Goal: Navigation & Orientation: Find specific page/section

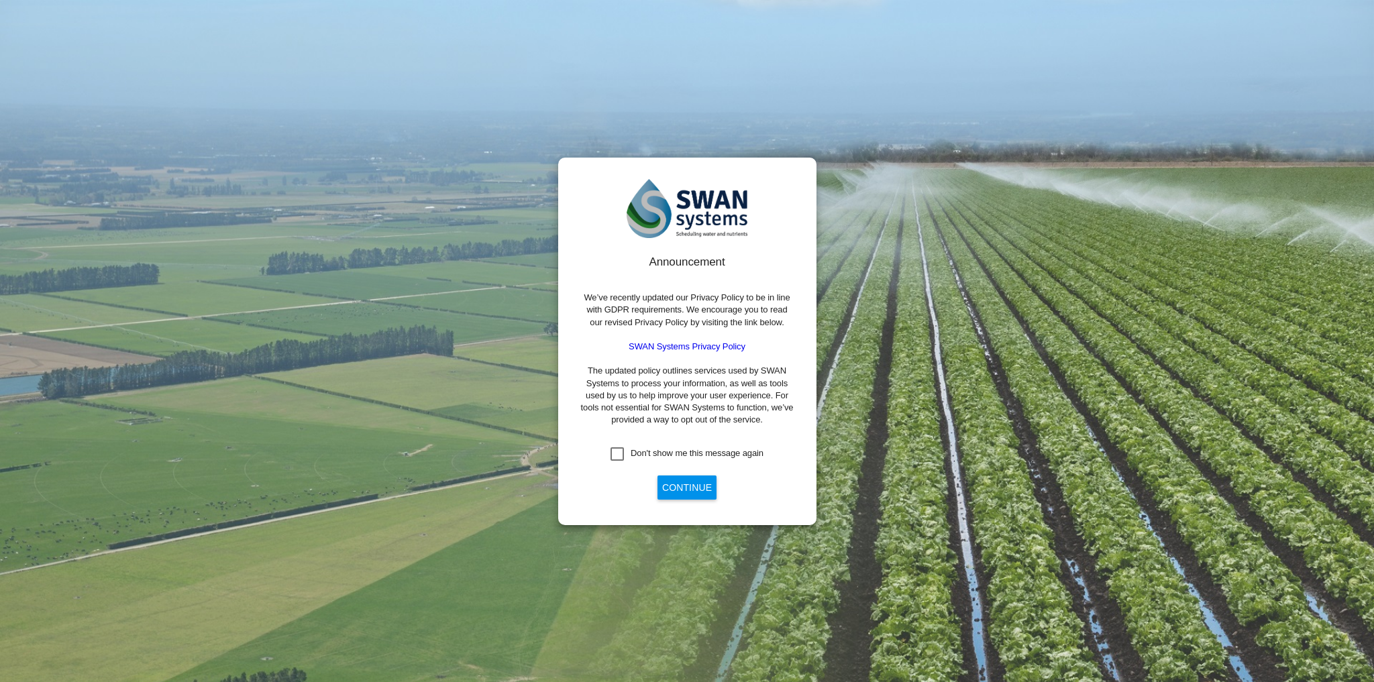
click at [685, 483] on button "Continue" at bounding box center [686, 488] width 59 height 24
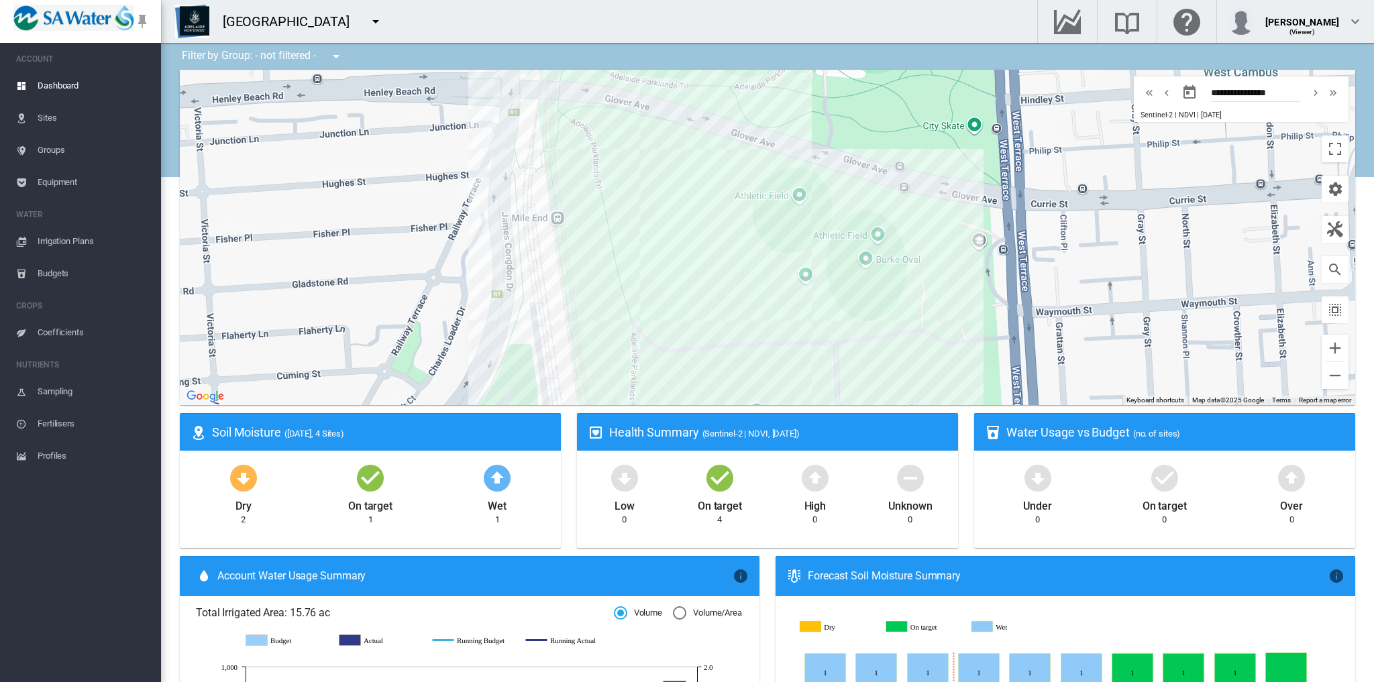
click at [380, 22] on md-icon "icon-menu-down" at bounding box center [376, 21] width 16 height 16
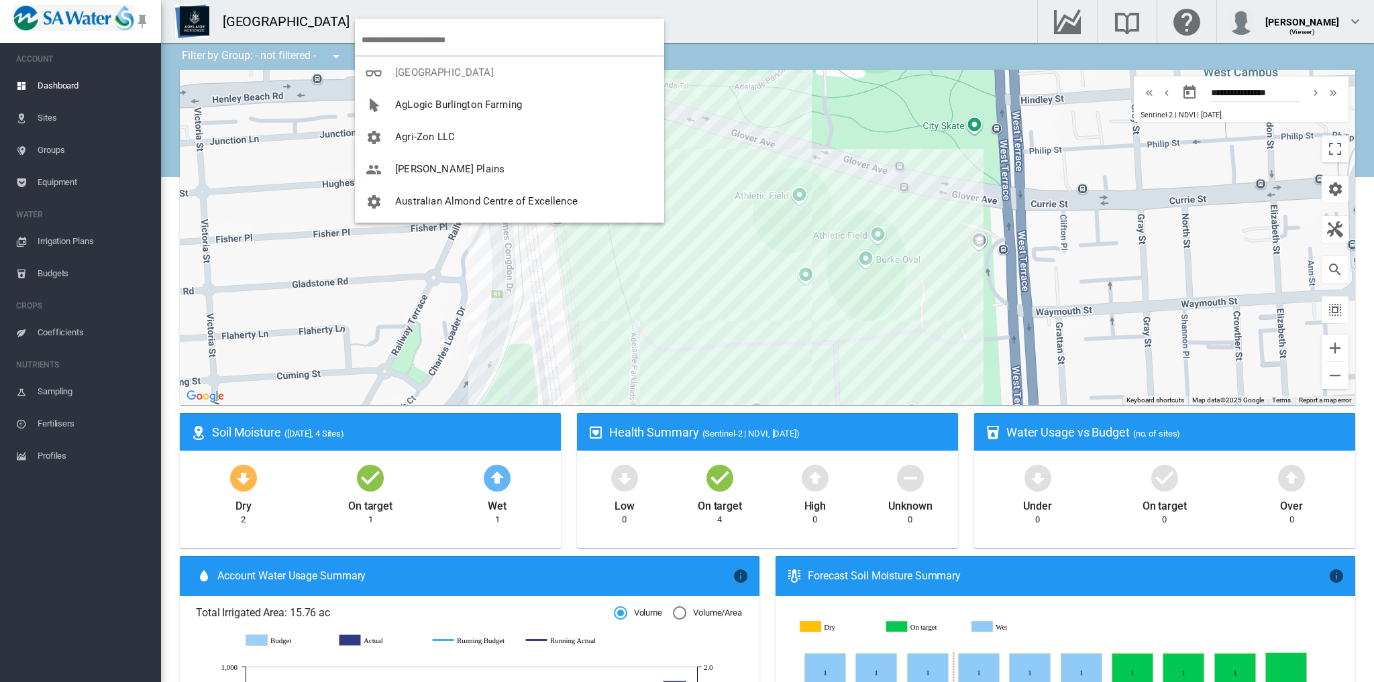
click at [379, 21] on md-menu-content "Adelaide High School AgLogic Burlington Farming Agri-Zon LLC" at bounding box center [509, 121] width 309 height 204
click at [44, 127] on md-backdrop at bounding box center [687, 341] width 1374 height 682
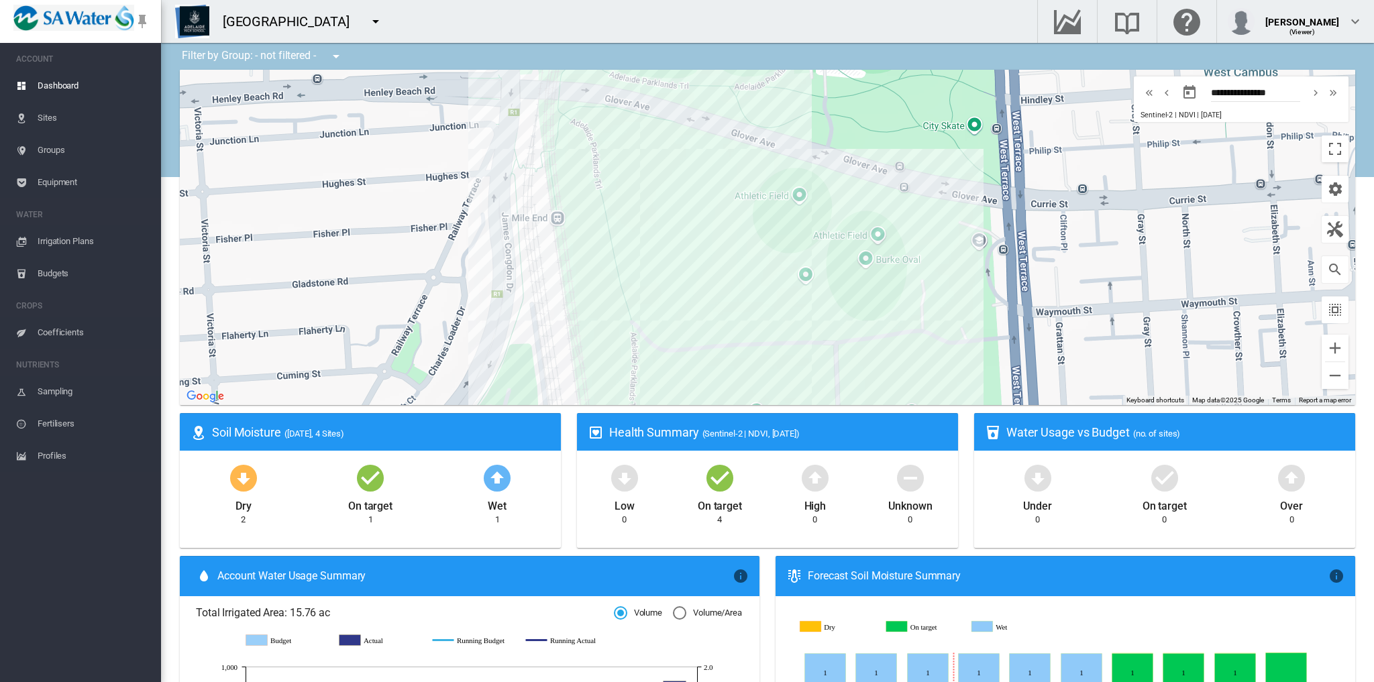
click at [62, 113] on span "Sites" at bounding box center [94, 118] width 113 height 32
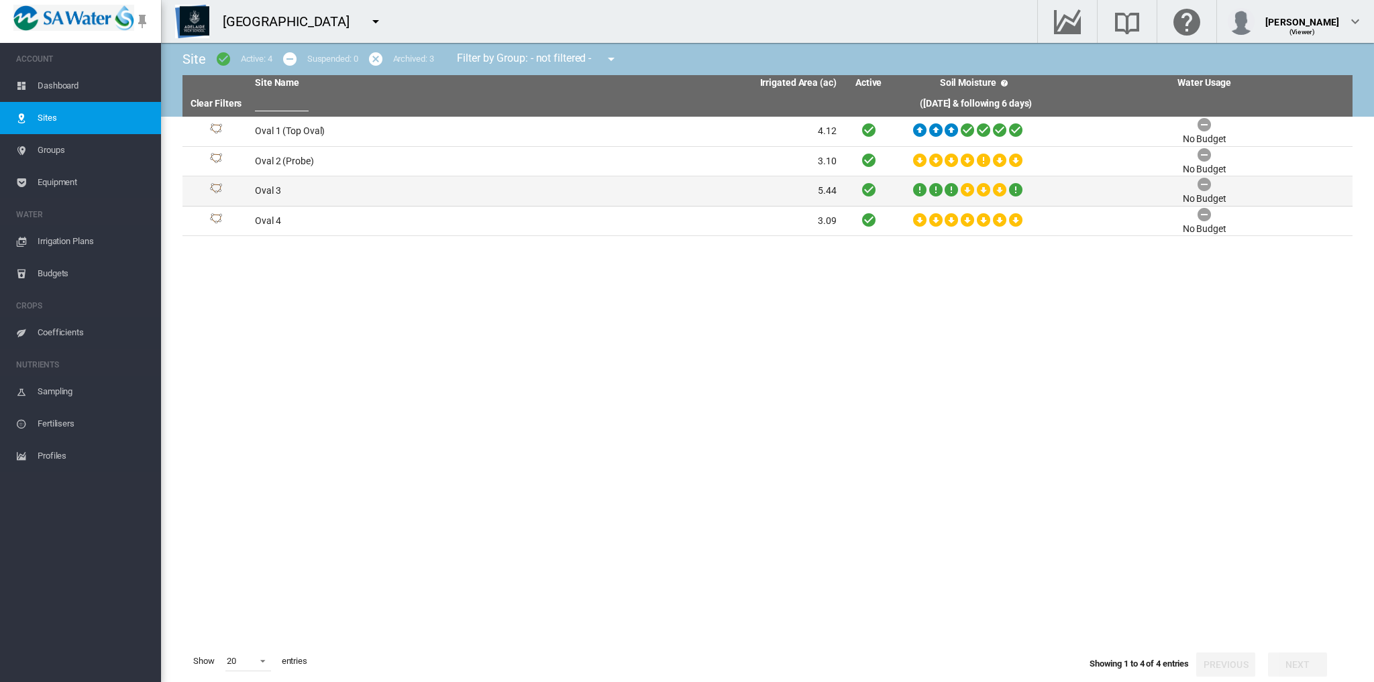
click at [279, 191] on td "Oval 3" at bounding box center [398, 191] width 296 height 30
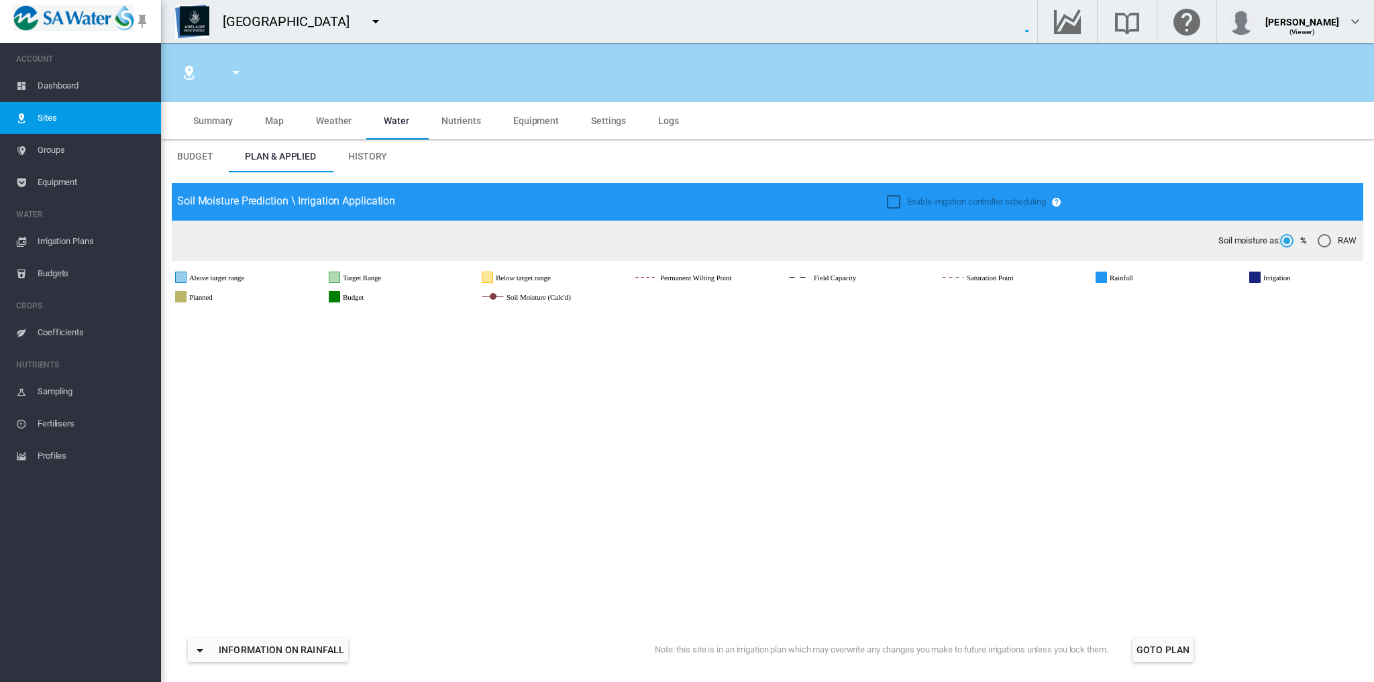
type input "****"
type input "******"
type input "*********"
type input "**"
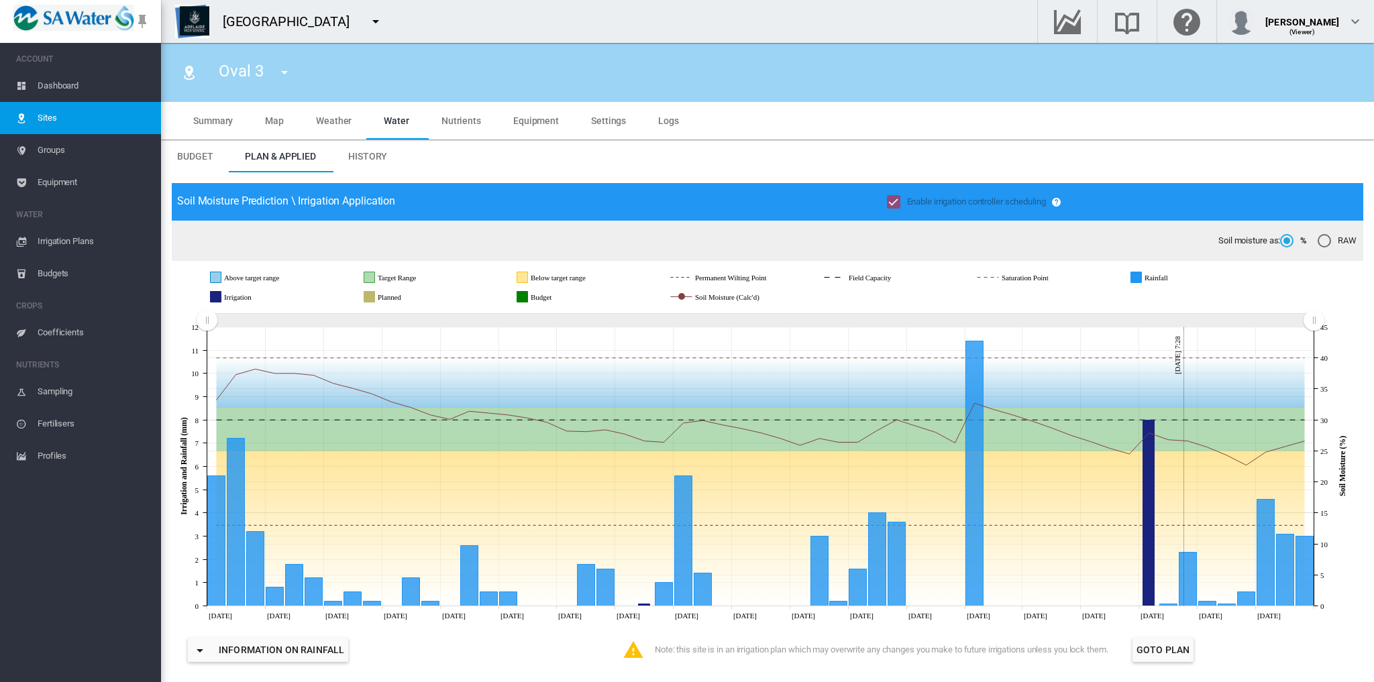
drag, startPoint x: 1041, startPoint y: 321, endPoint x: 153, endPoint y: 311, distance: 888.2
click at [153, 311] on div "SWAN ACCOUNT Dashboard Sites Groups Equipment WATER Irrigation Plans" at bounding box center [687, 341] width 1374 height 682
click at [338, 125] on span "Weather" at bounding box center [334, 120] width 36 height 11
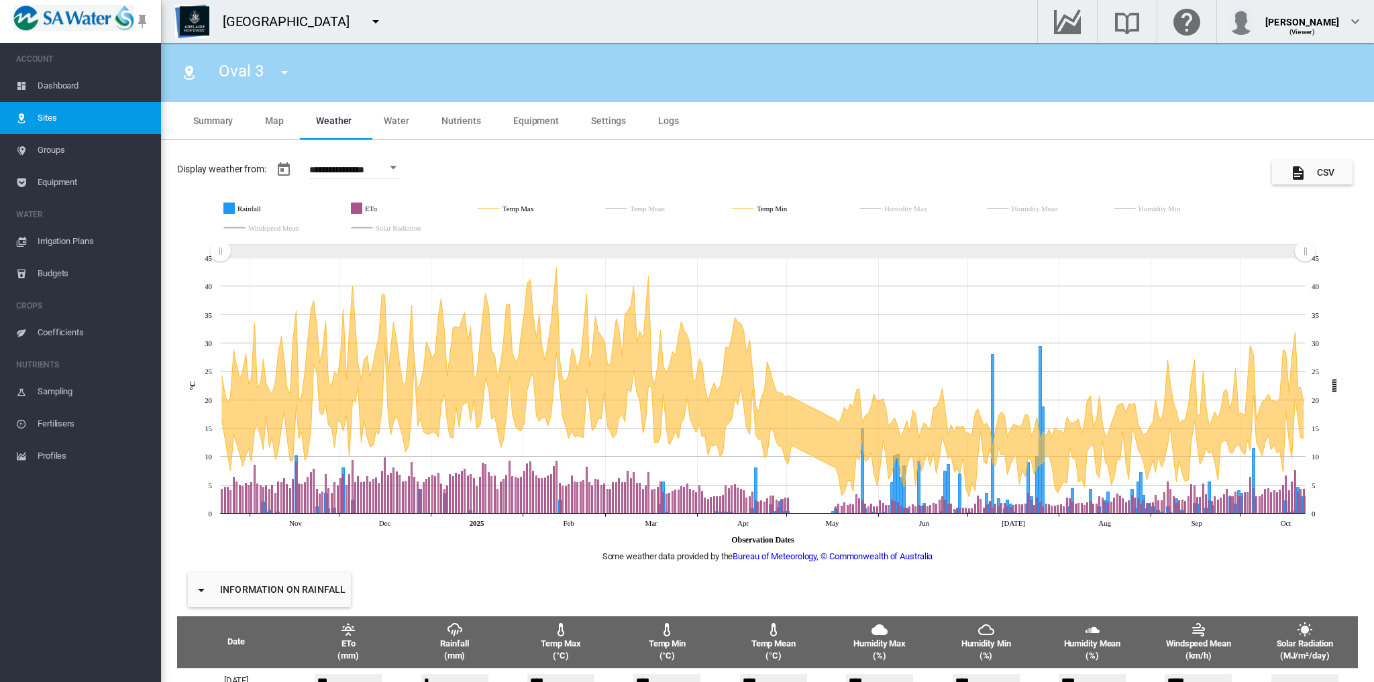
click at [396, 168] on div "Open calendar" at bounding box center [393, 167] width 7 height 3
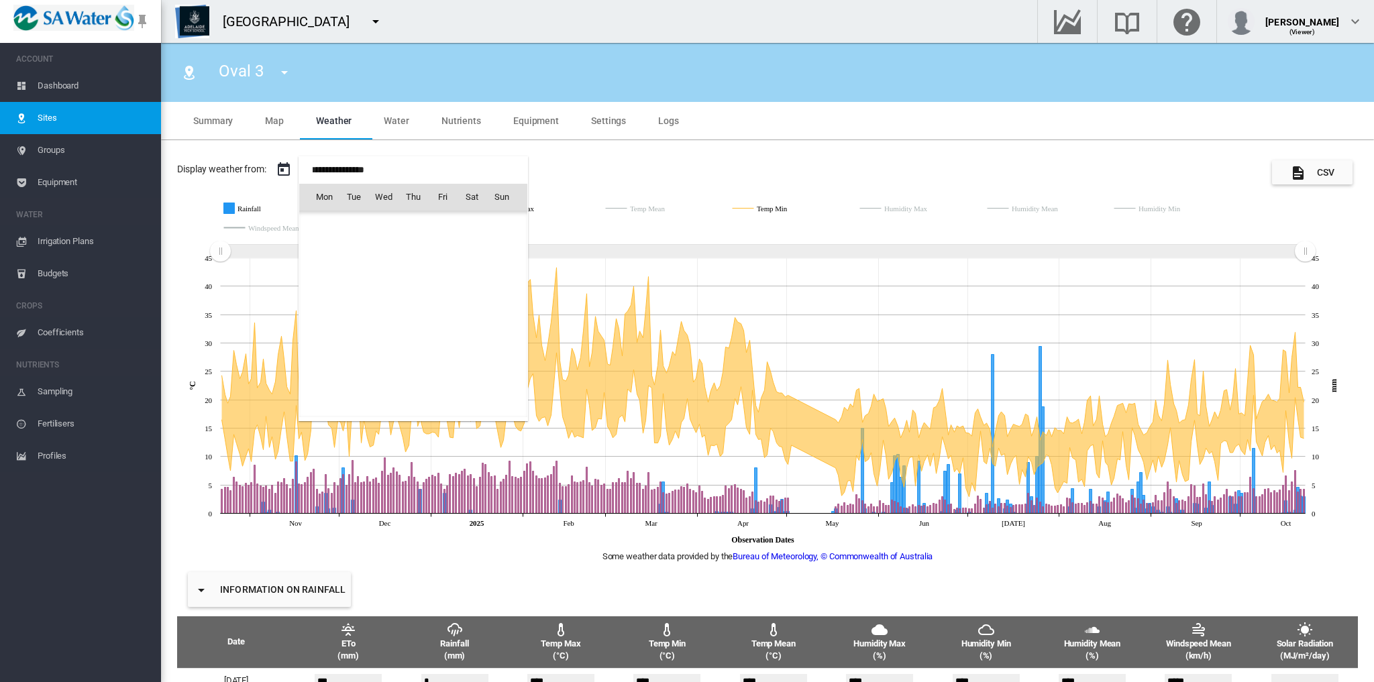
scroll to position [31465, 0]
click at [405, 166] on div "Mon Tue Wed Thu Fri Sat Sun Jun 2024 1 2 3 4 5 6 7 8 9 10 11 12 13 14 15 16 17 …" at bounding box center [413, 288] width 229 height 265
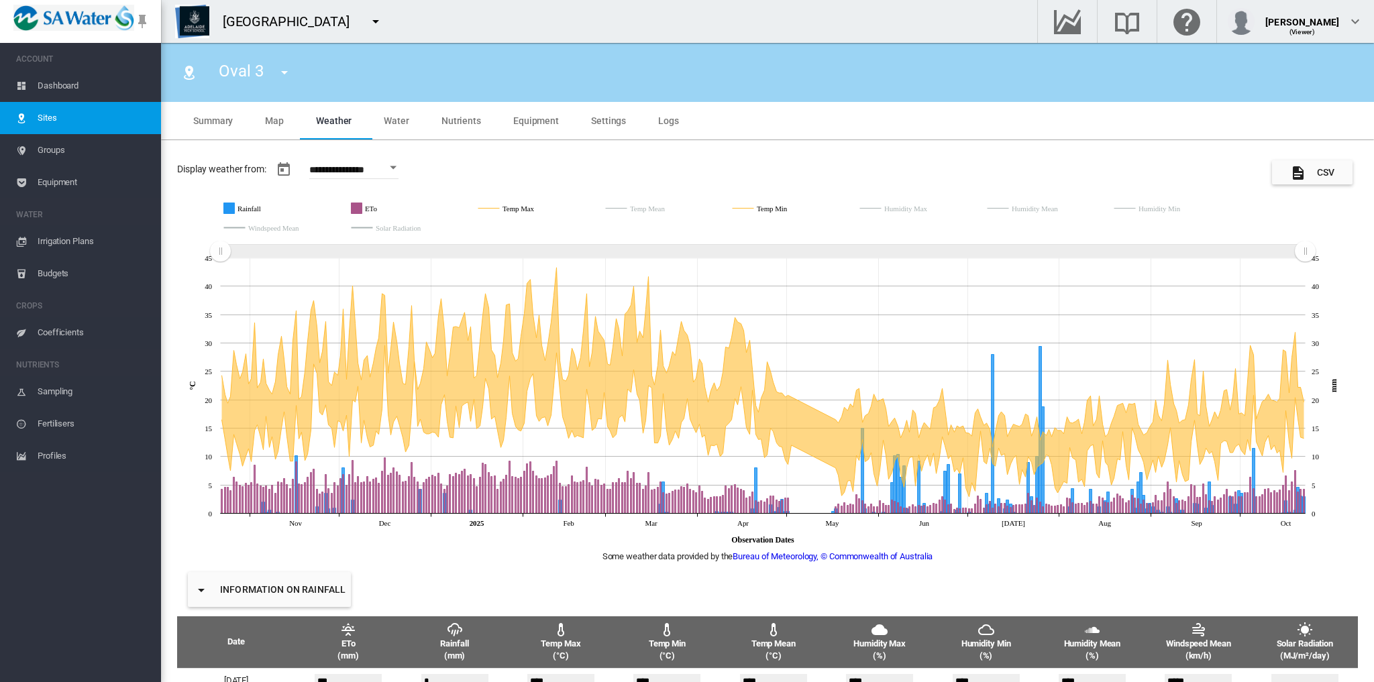
click at [590, 164] on div "**********" at bounding box center [767, 554] width 1213 height 828
click at [57, 145] on span "Groups" at bounding box center [94, 150] width 113 height 32
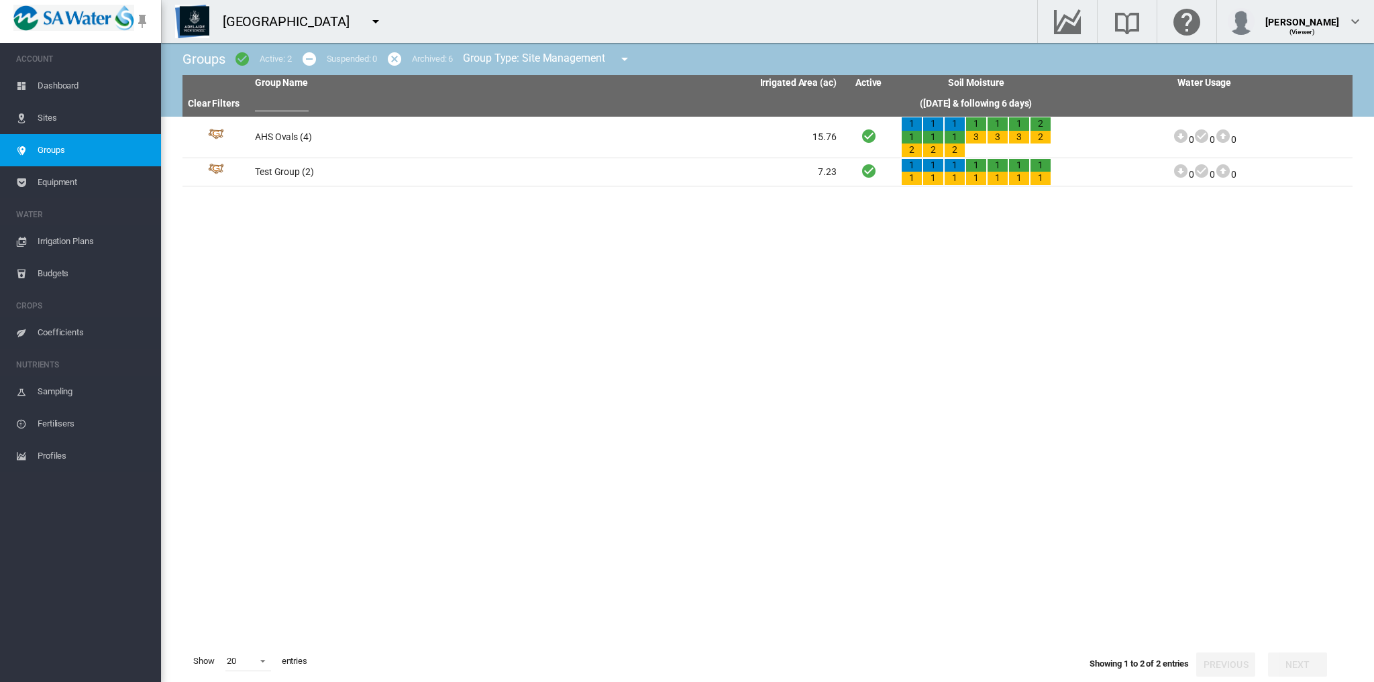
click at [379, 21] on md-icon "icon-menu-down" at bounding box center [376, 21] width 16 height 16
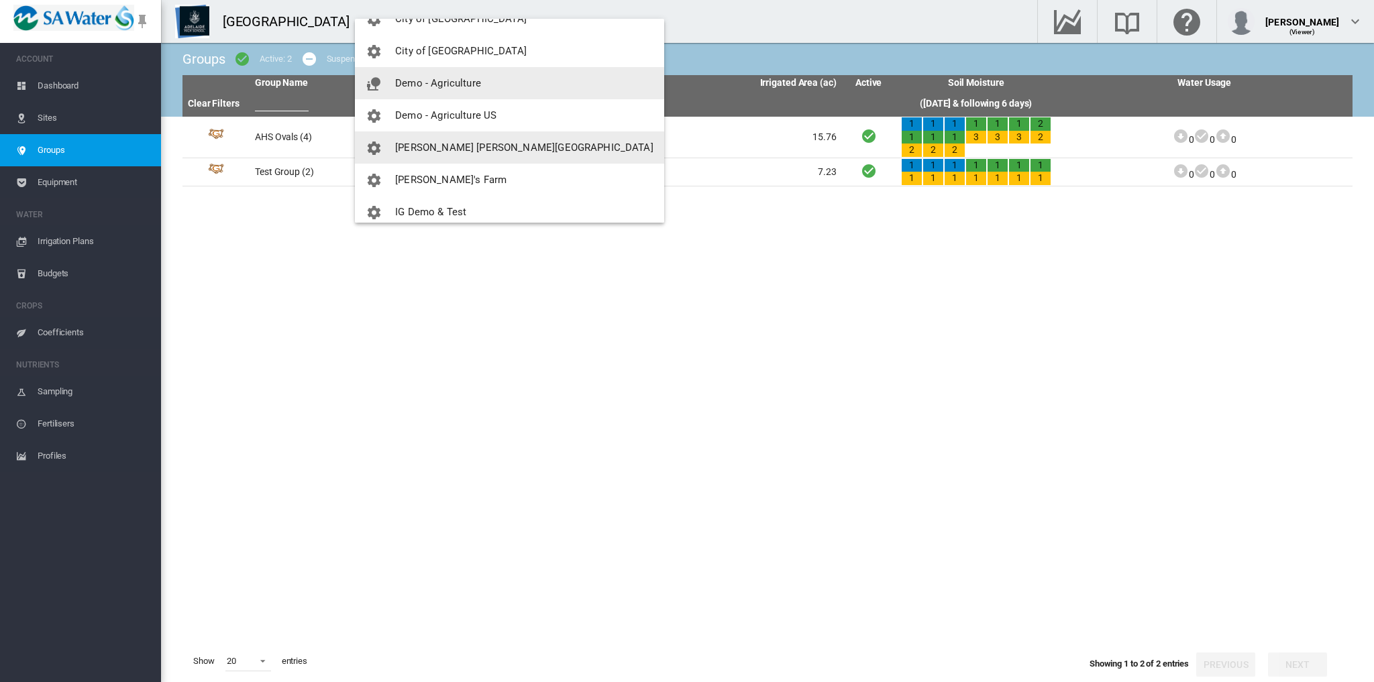
scroll to position [161, 0]
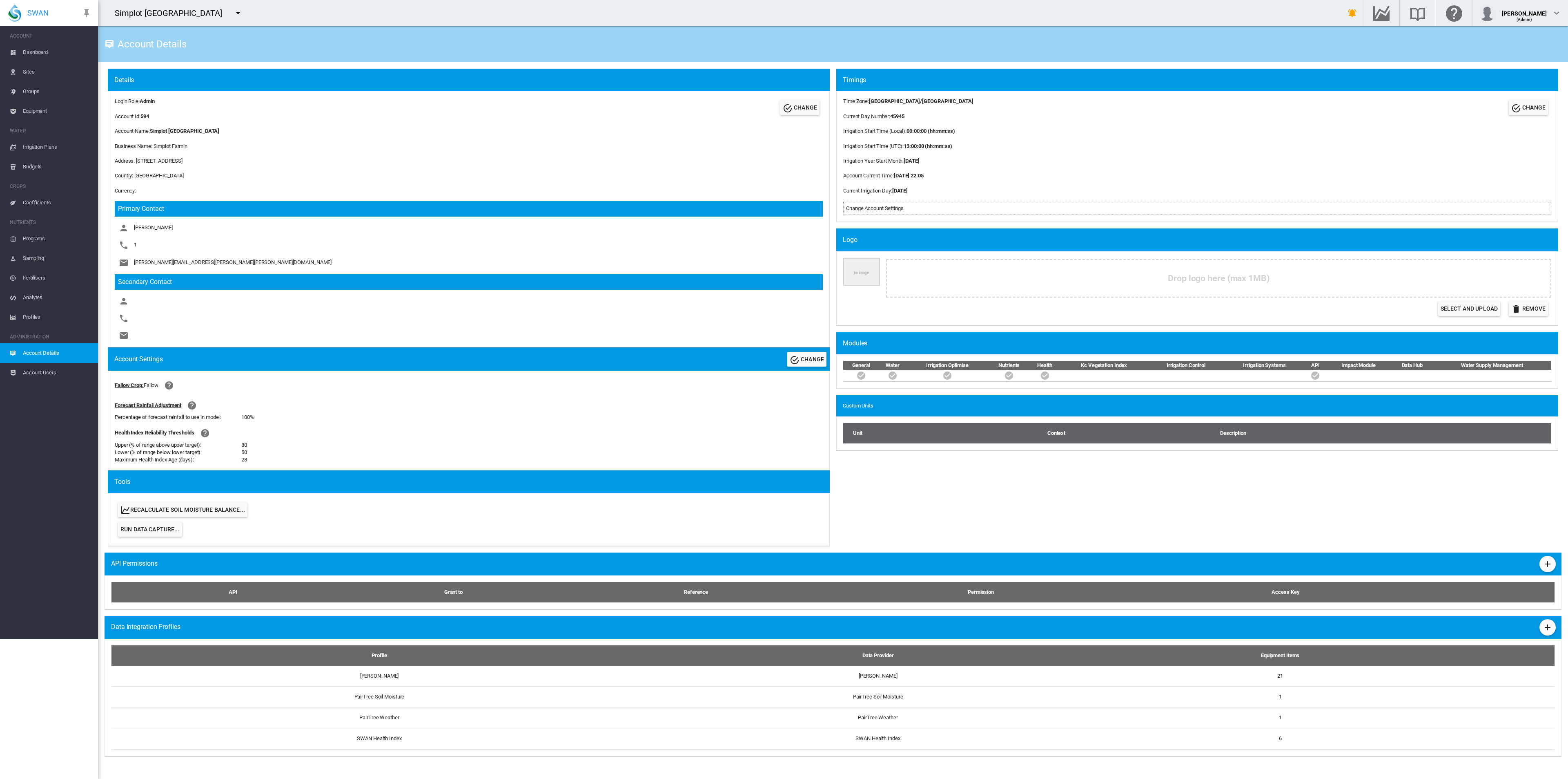
click at [233, 12] on md-icon "icon-menu-down" at bounding box center [238, 13] width 10 height 10
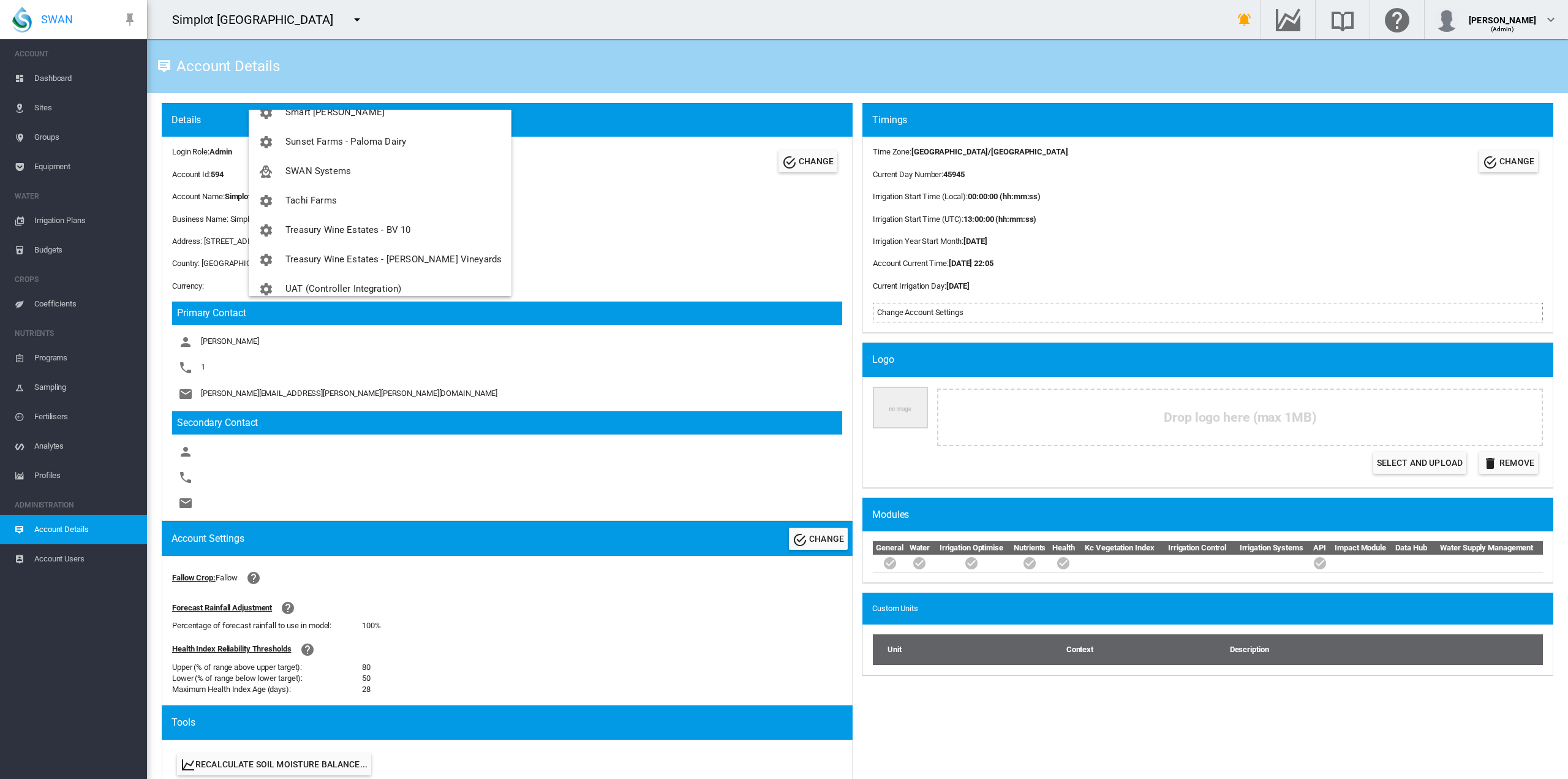
scroll to position [943, 0]
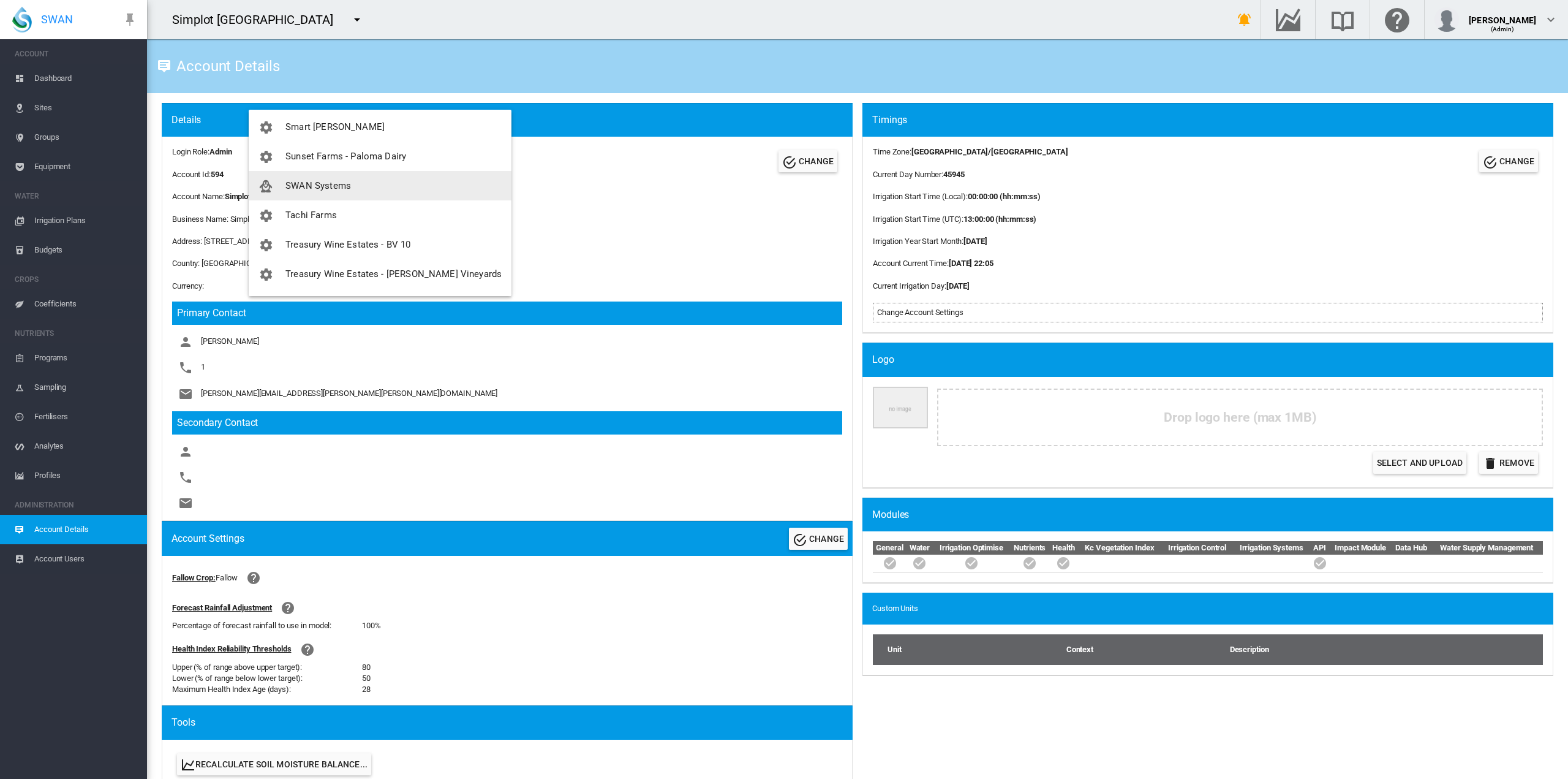
click at [329, 176] on button "SWAN Systems" at bounding box center [380, 185] width 263 height 29
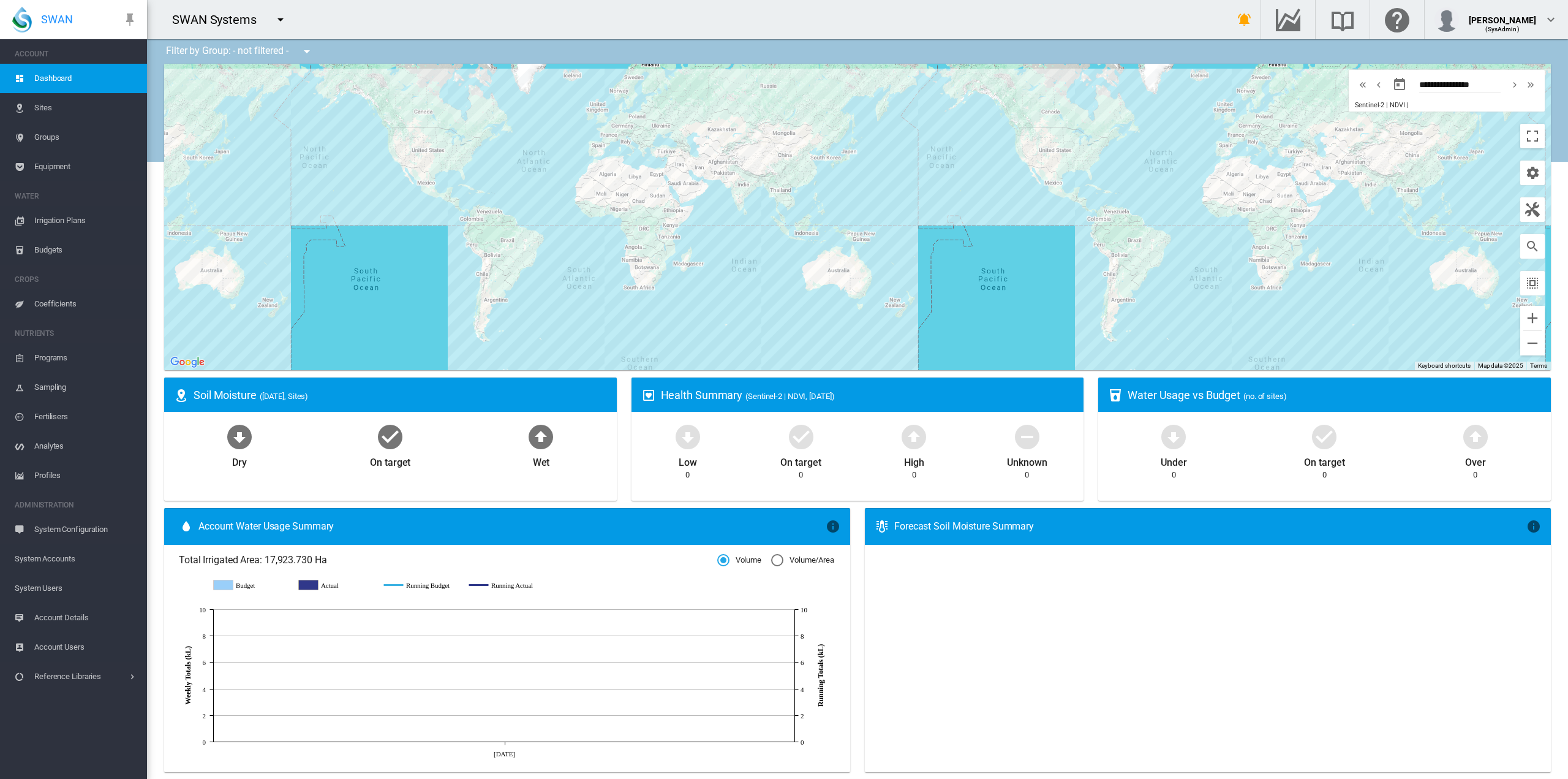
click at [51, 584] on span "System Users" at bounding box center [76, 588] width 122 height 29
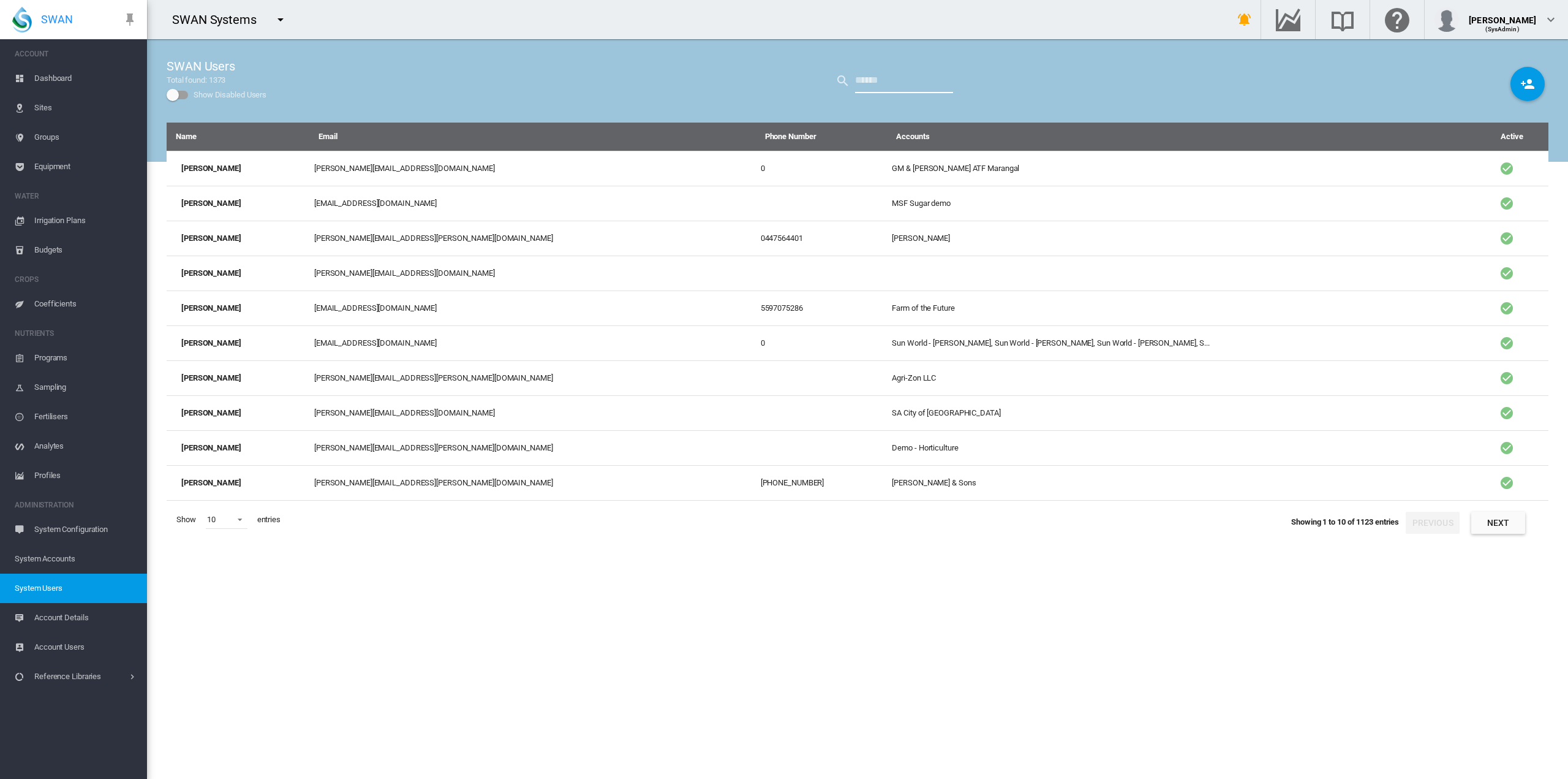
click at [867, 87] on input "text" at bounding box center [903, 80] width 98 height 25
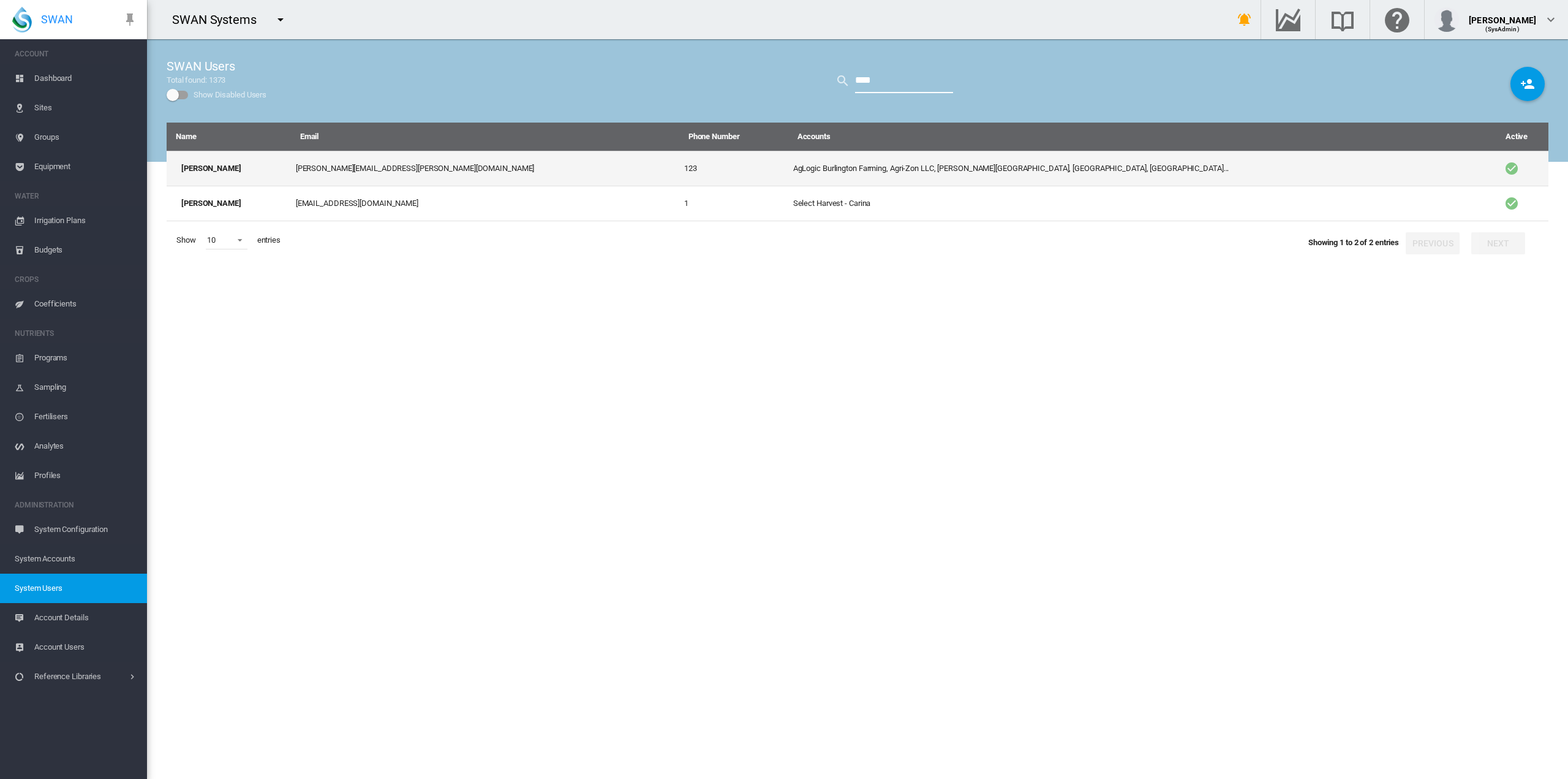
type input "****"
click at [426, 170] on td "[PERSON_NAME][EMAIL_ADDRESS][PERSON_NAME][DOMAIN_NAME]" at bounding box center [485, 168] width 388 height 35
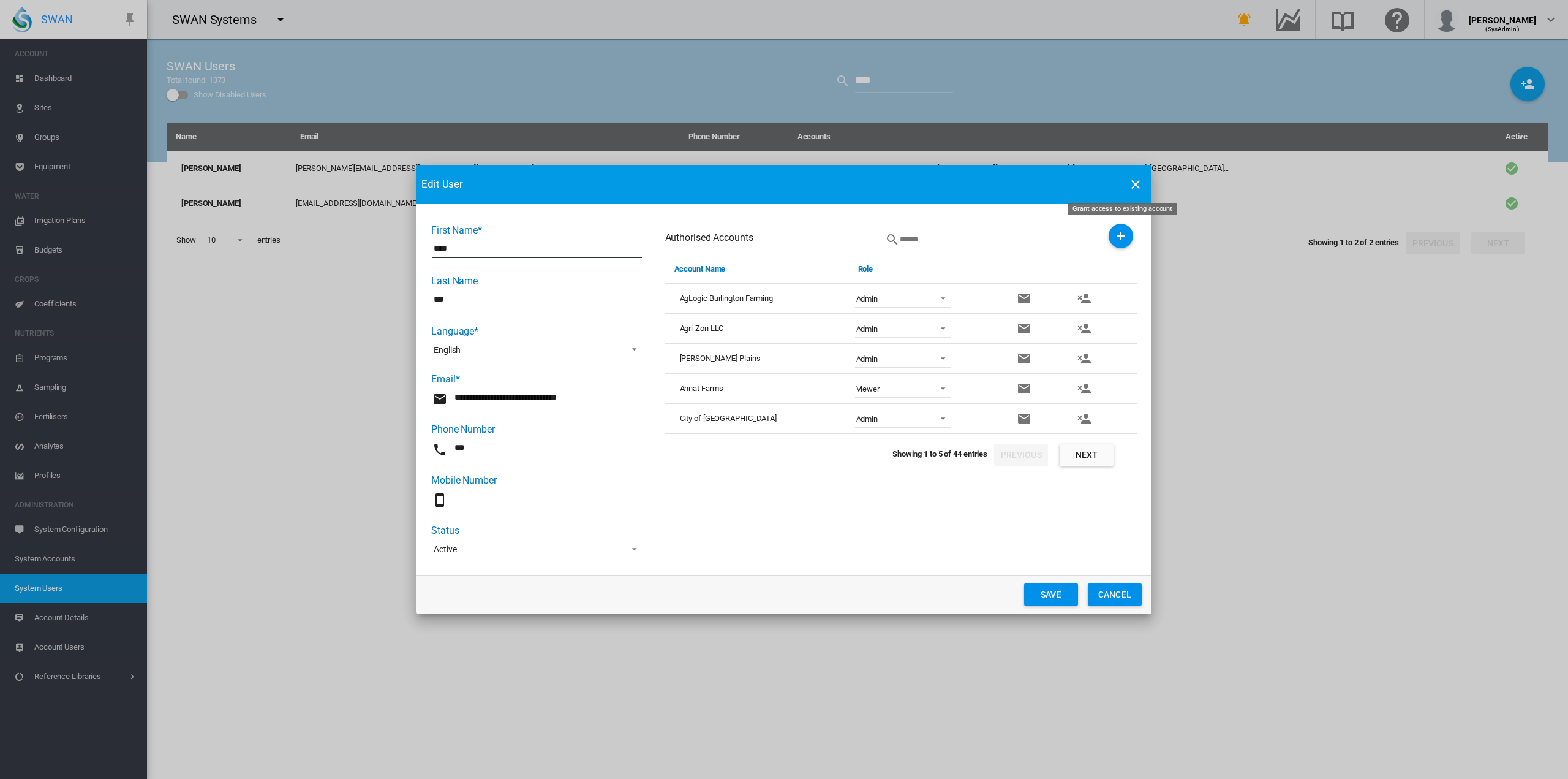
click at [1117, 232] on md-icon "icon-plus" at bounding box center [1121, 236] width 15 height 15
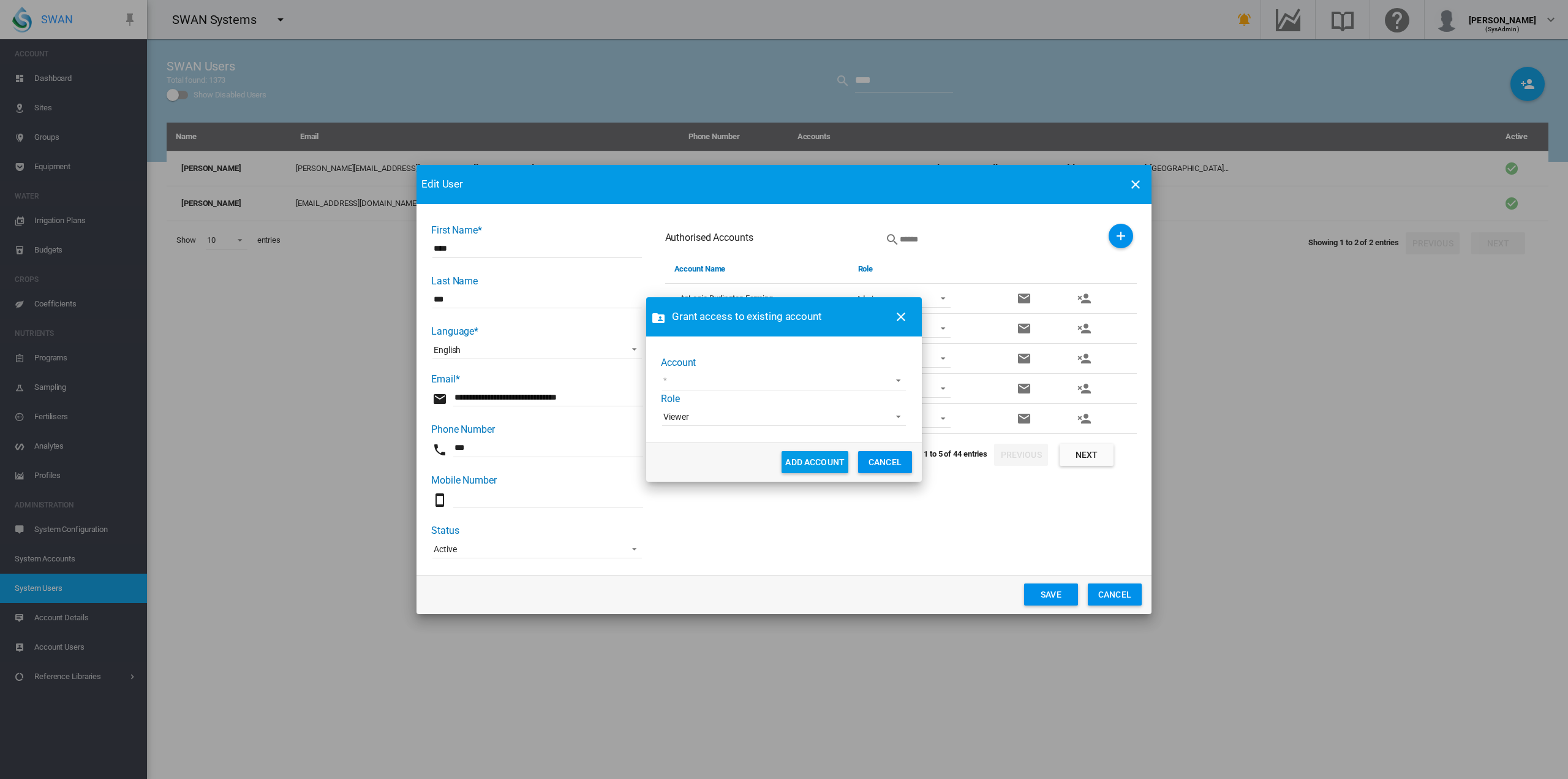
click at [891, 381] on md-select "100+ Project 45 [GEOGRAPHIC_DATA] Demo [GEOGRAPHIC_DATA] AgriLand Farming [PERS…" at bounding box center [784, 381] width 244 height 18
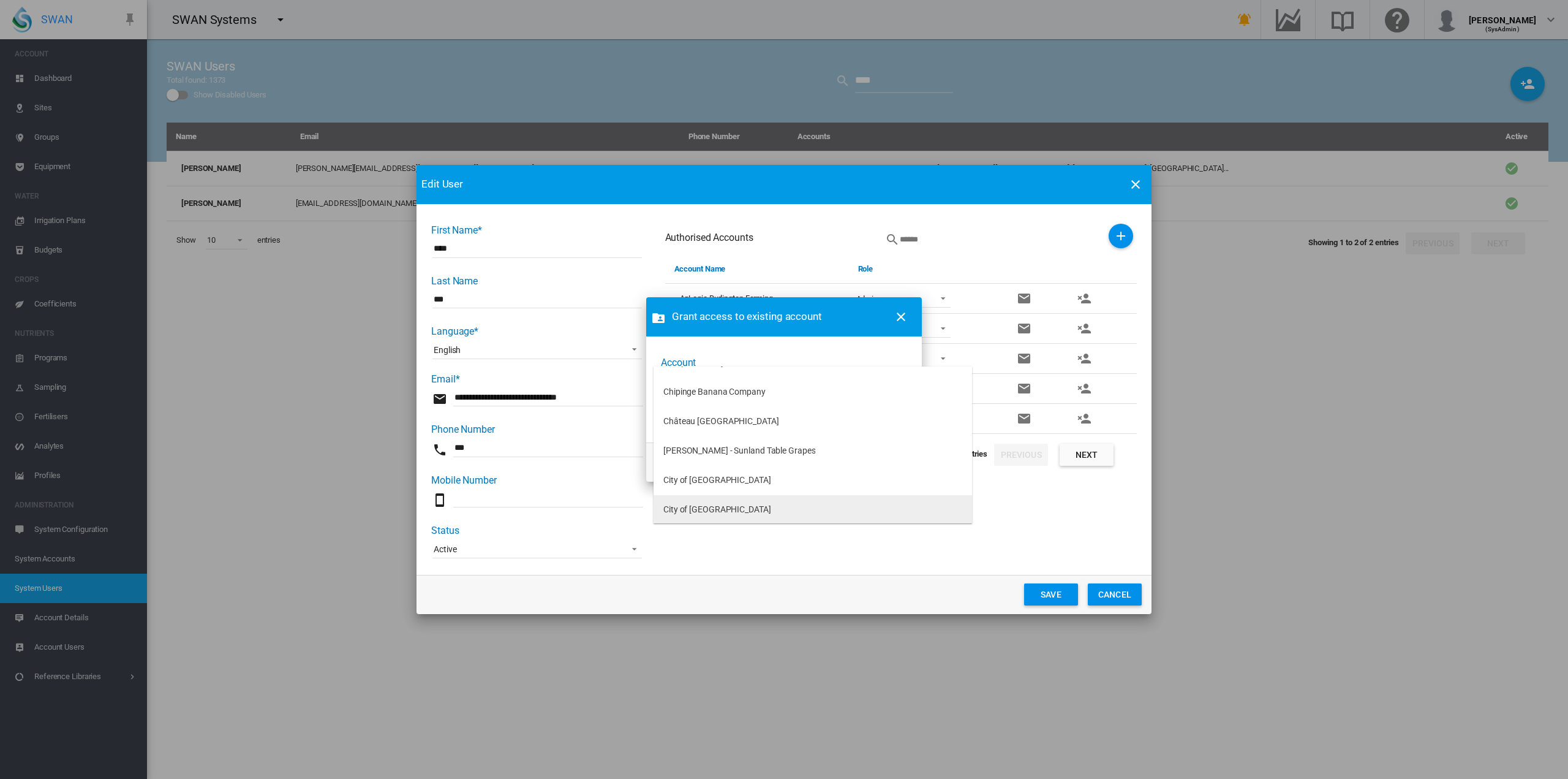
scroll to position [735, 0]
click at [974, 557] on md-backdrop at bounding box center [784, 389] width 1568 height 779
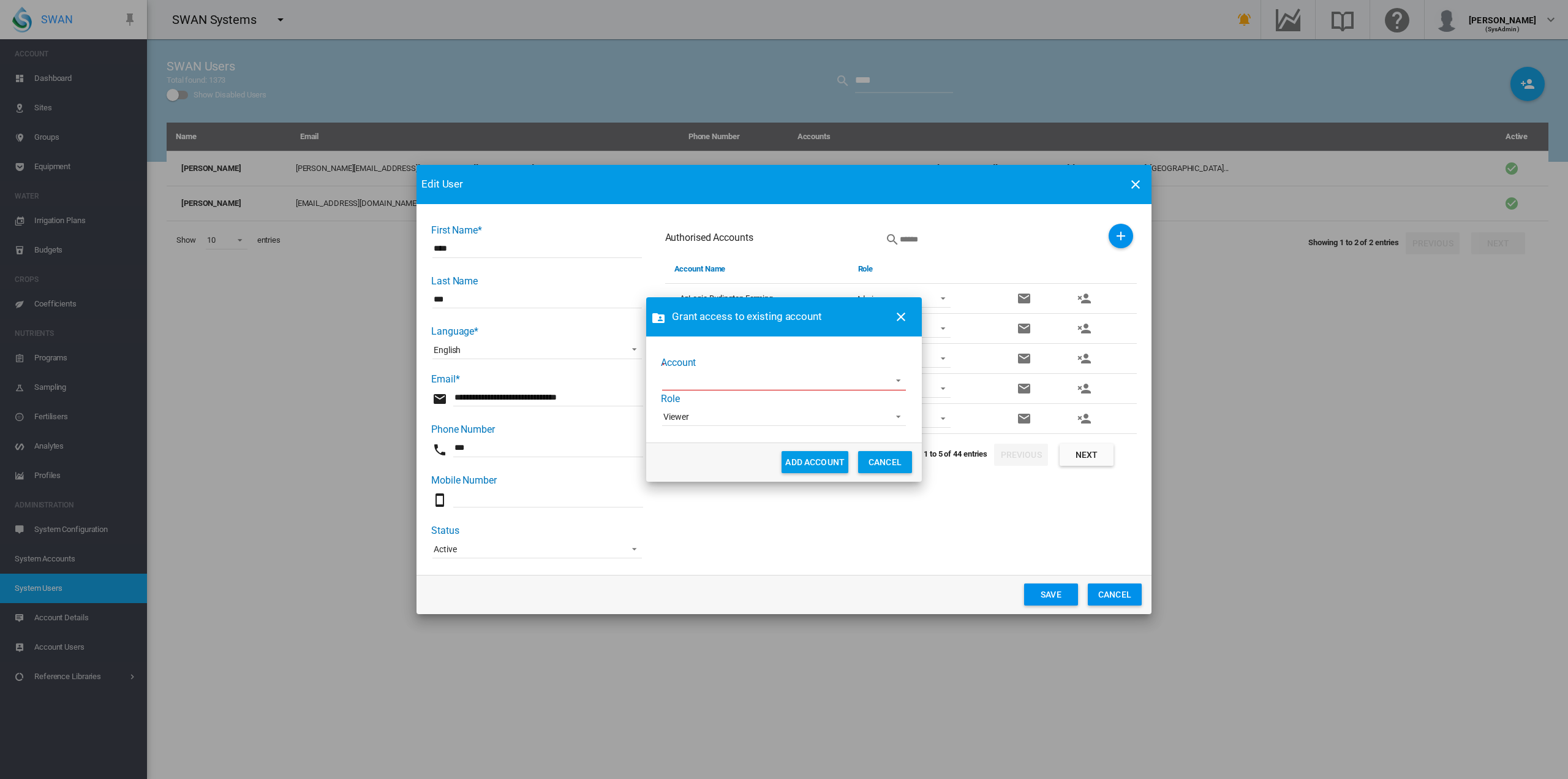
click at [892, 464] on button "CANCEL" at bounding box center [885, 462] width 54 height 22
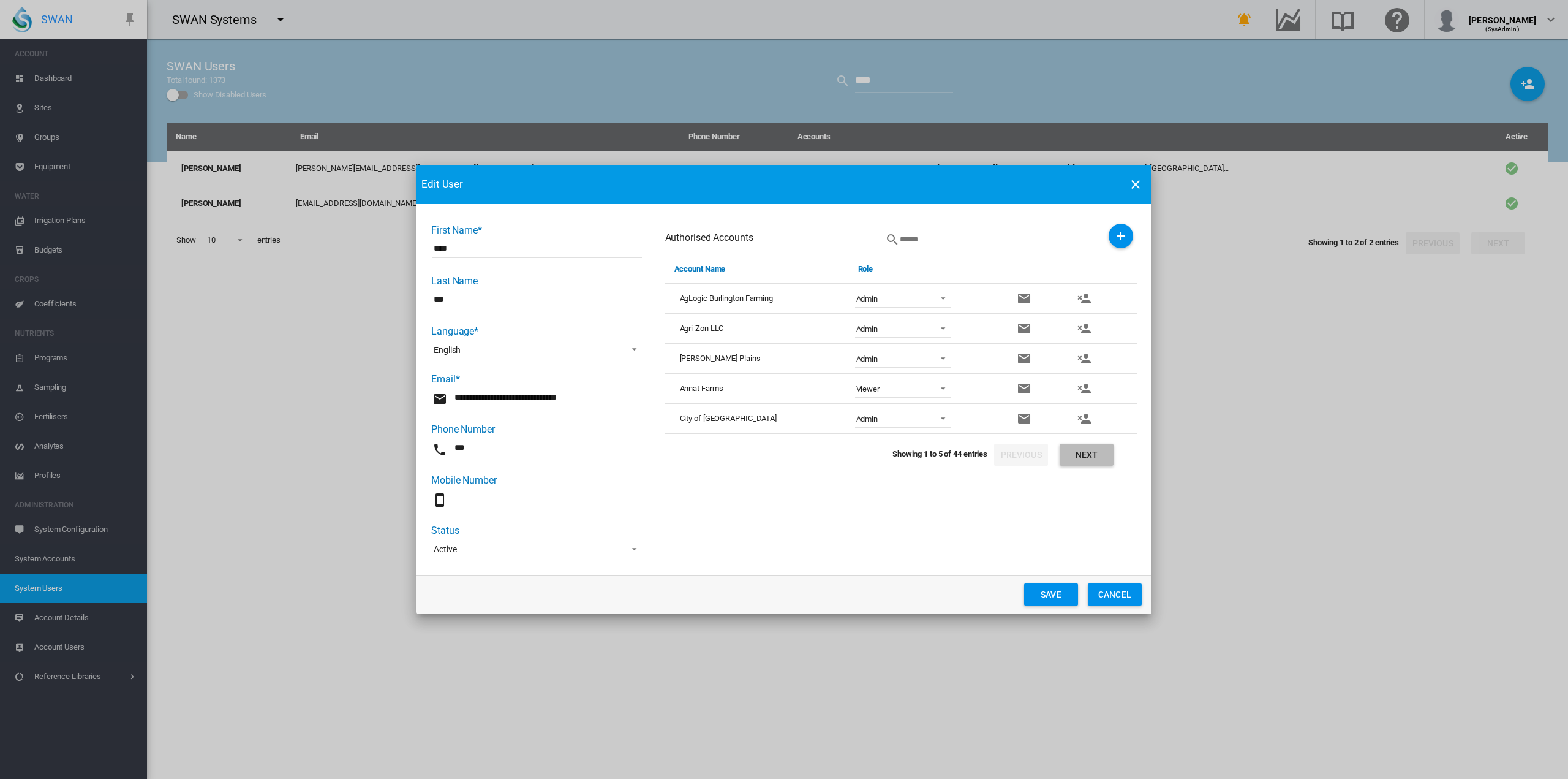
click at [1089, 457] on button "Next" at bounding box center [1087, 455] width 54 height 22
click at [1137, 182] on md-icon "icon-close" at bounding box center [1136, 184] width 15 height 15
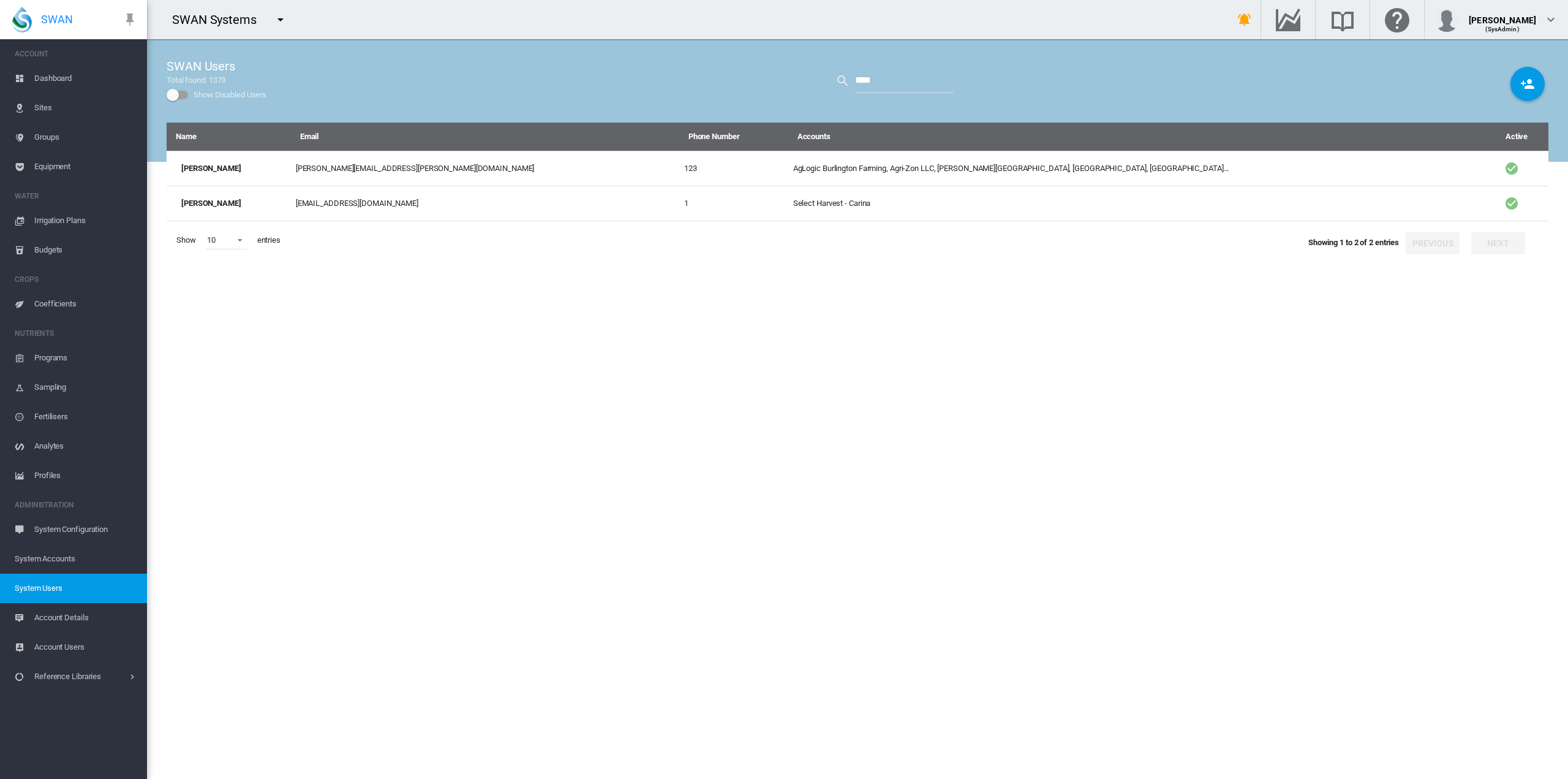
click at [63, 550] on span "System Accounts" at bounding box center [76, 559] width 122 height 29
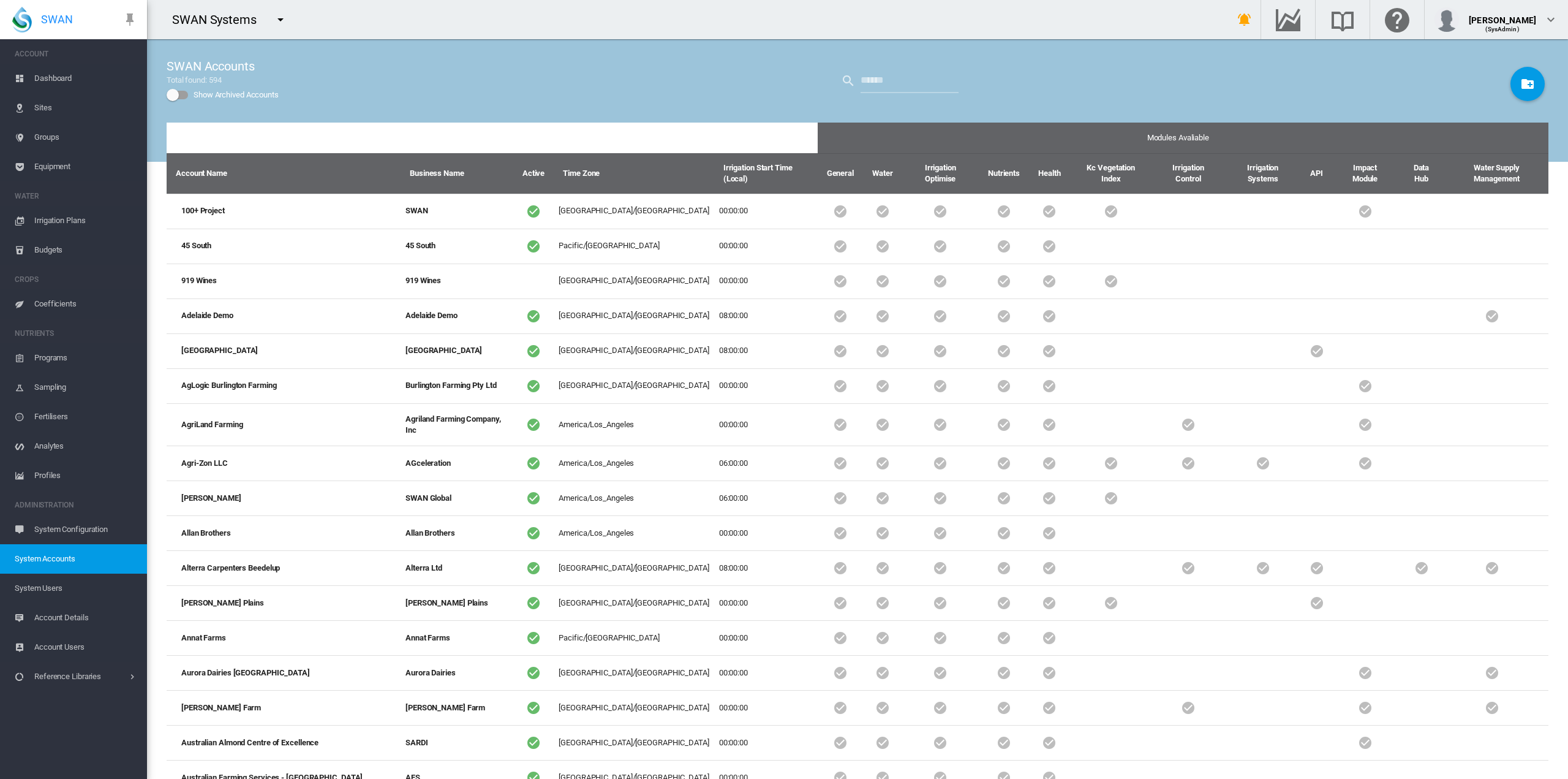
click at [182, 96] on div "Show Archived Accounts" at bounding box center [177, 94] width 21 height 8
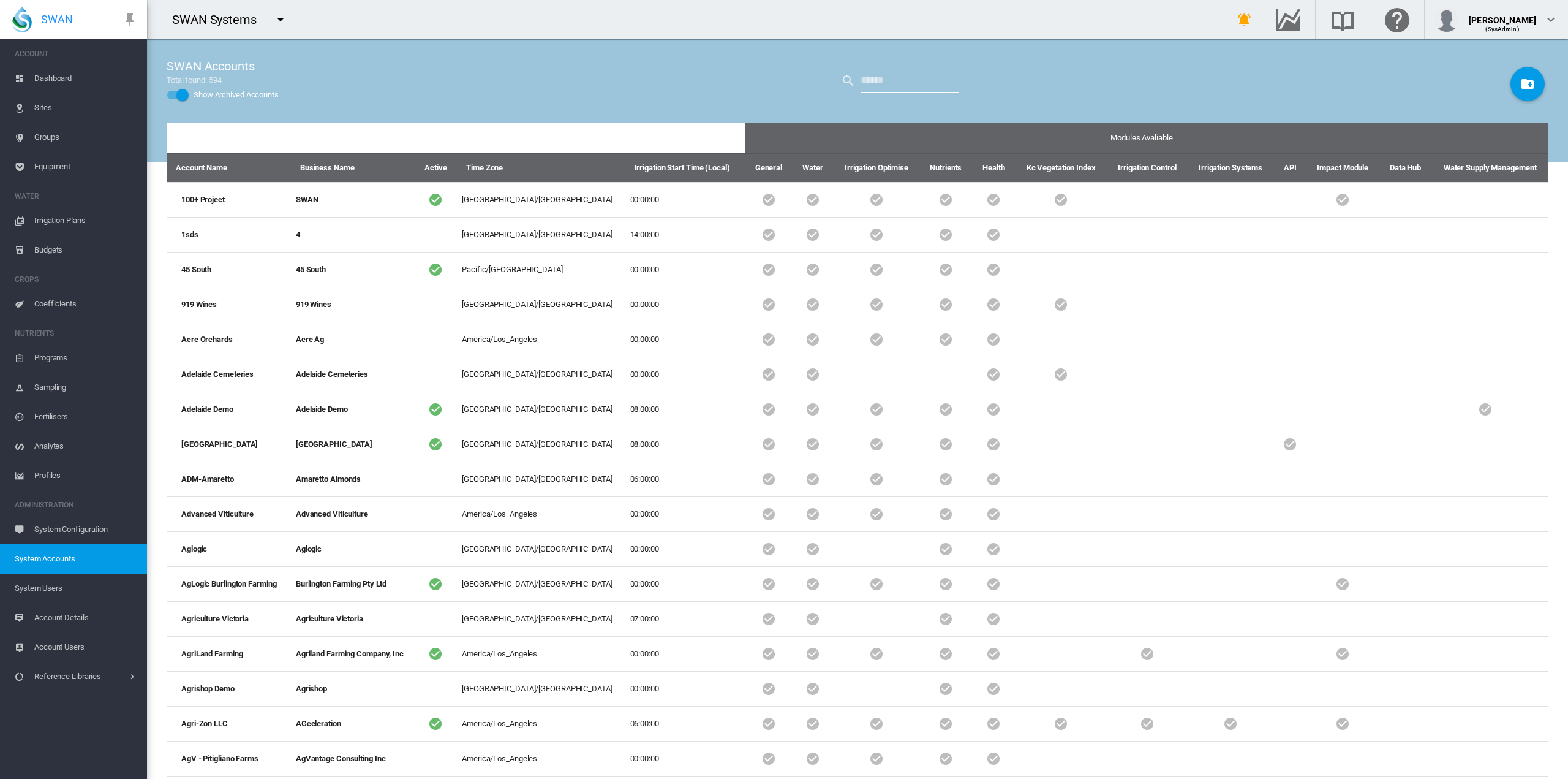
click at [928, 85] on input "text" at bounding box center [910, 80] width 98 height 25
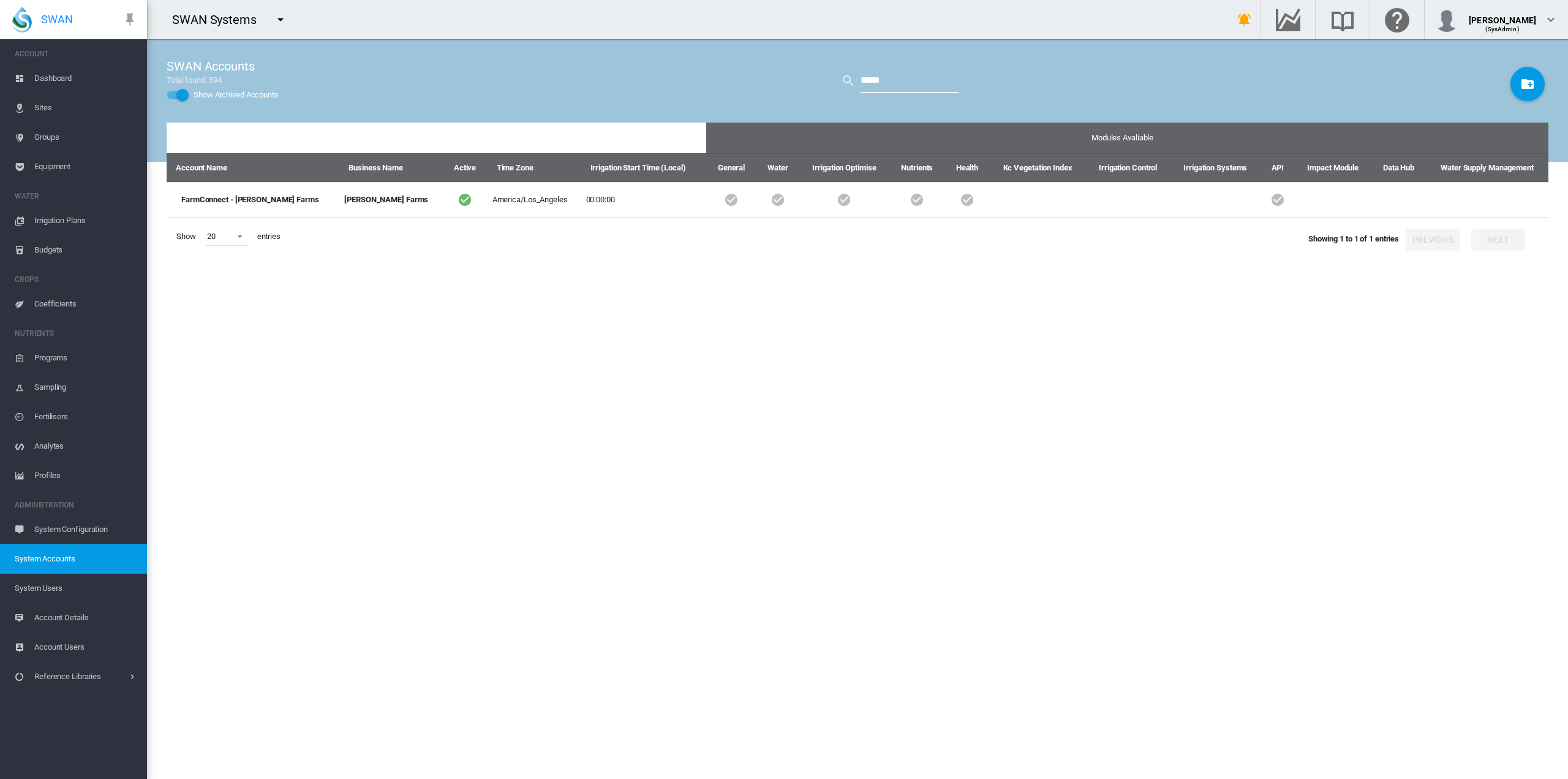
type input "*****"
click at [278, 25] on md-icon "icon-menu-down" at bounding box center [280, 19] width 15 height 15
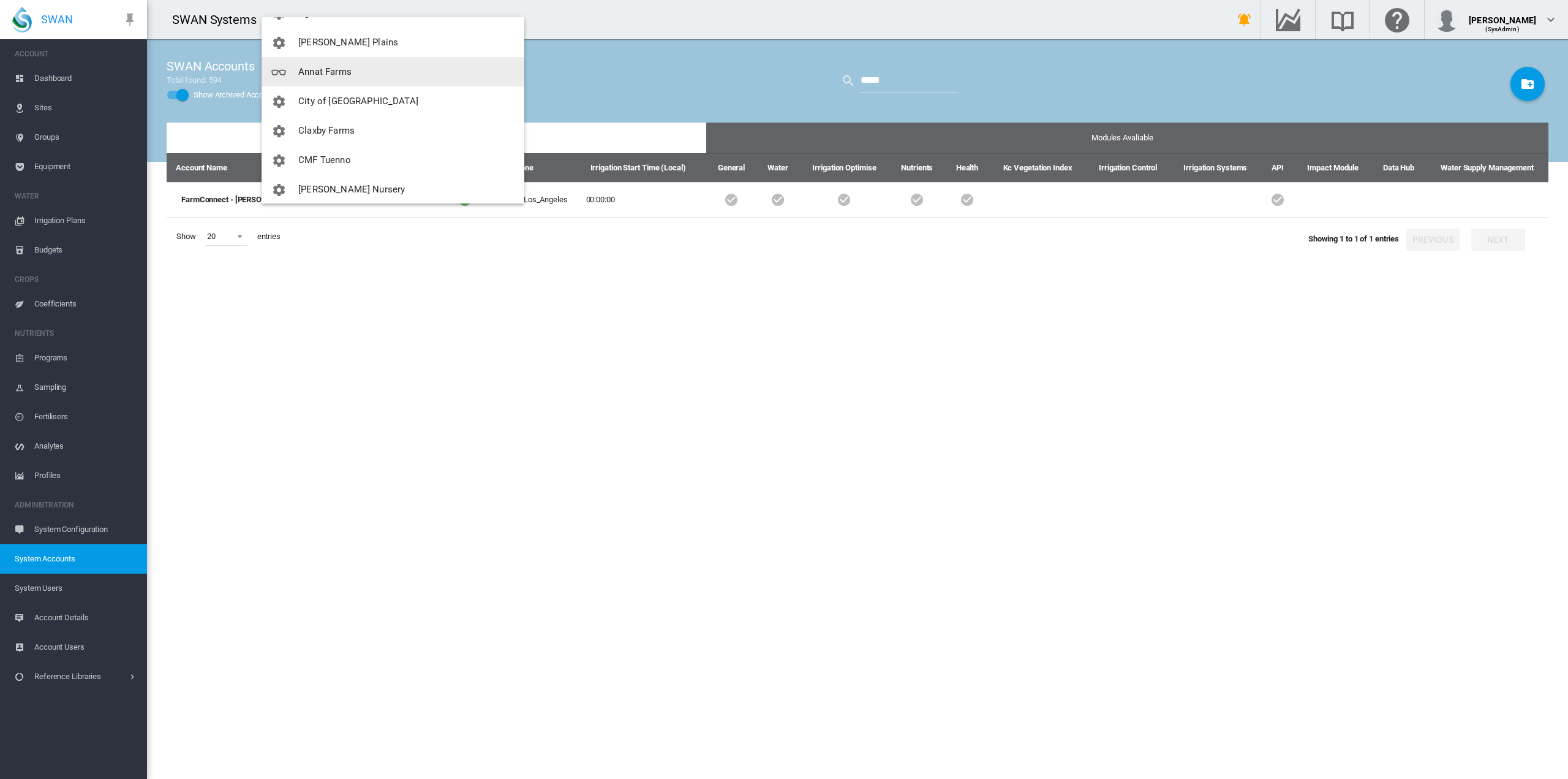
scroll to position [245, 0]
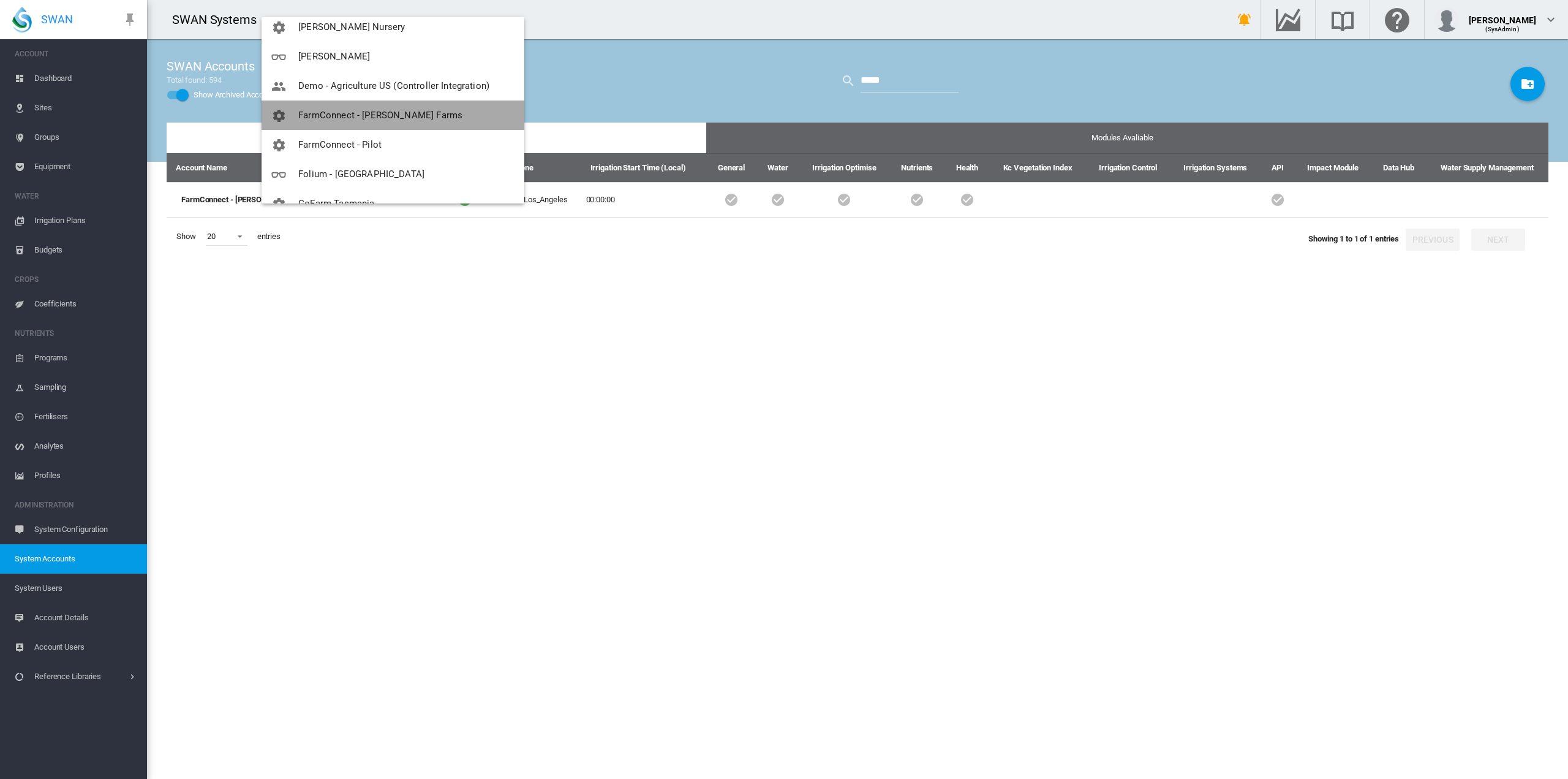
click at [396, 118] on span "FarmConnect - [PERSON_NAME] Farms" at bounding box center [381, 115] width 164 height 11
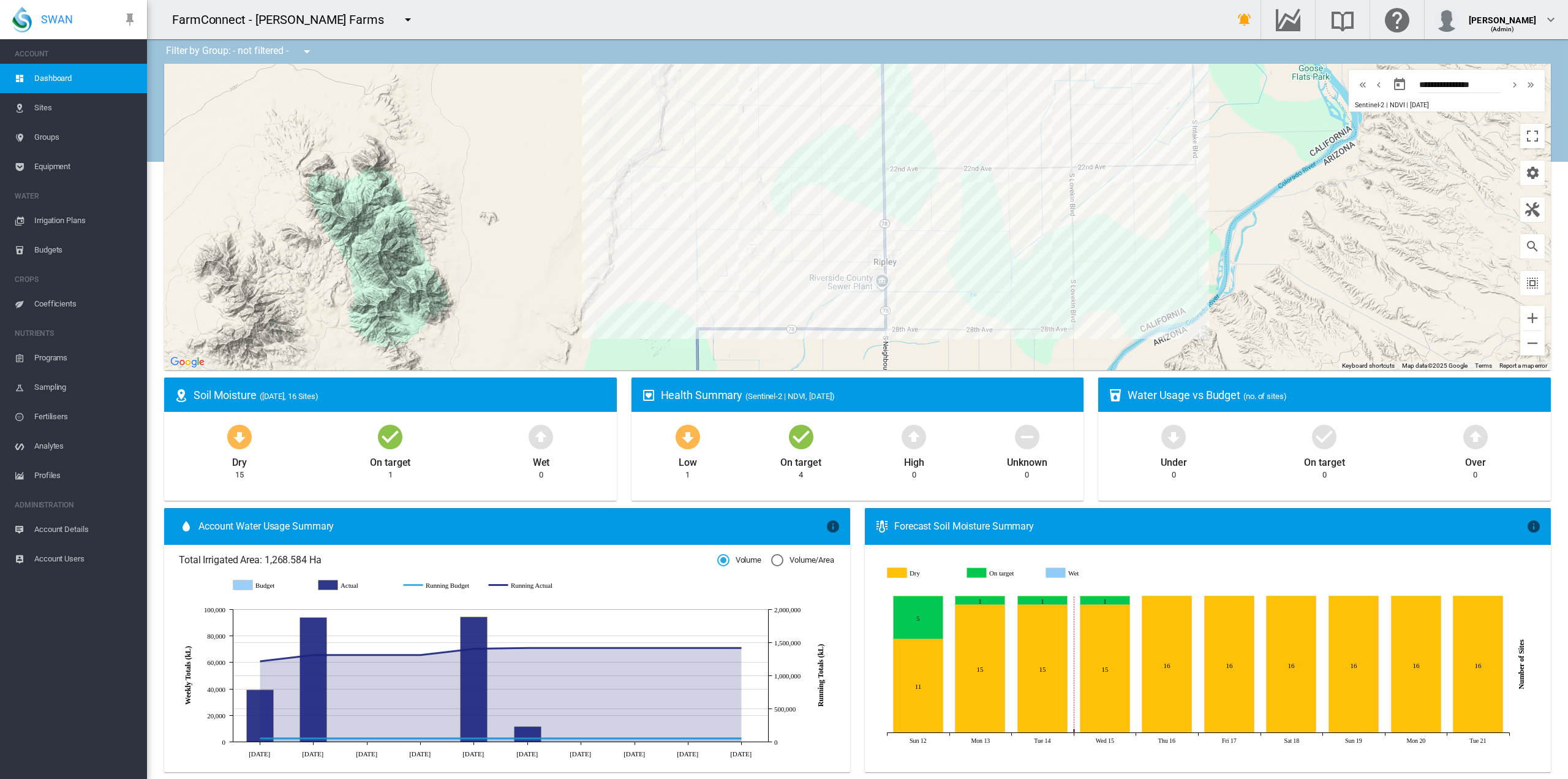
click at [64, 163] on span "Equipment" at bounding box center [86, 166] width 103 height 29
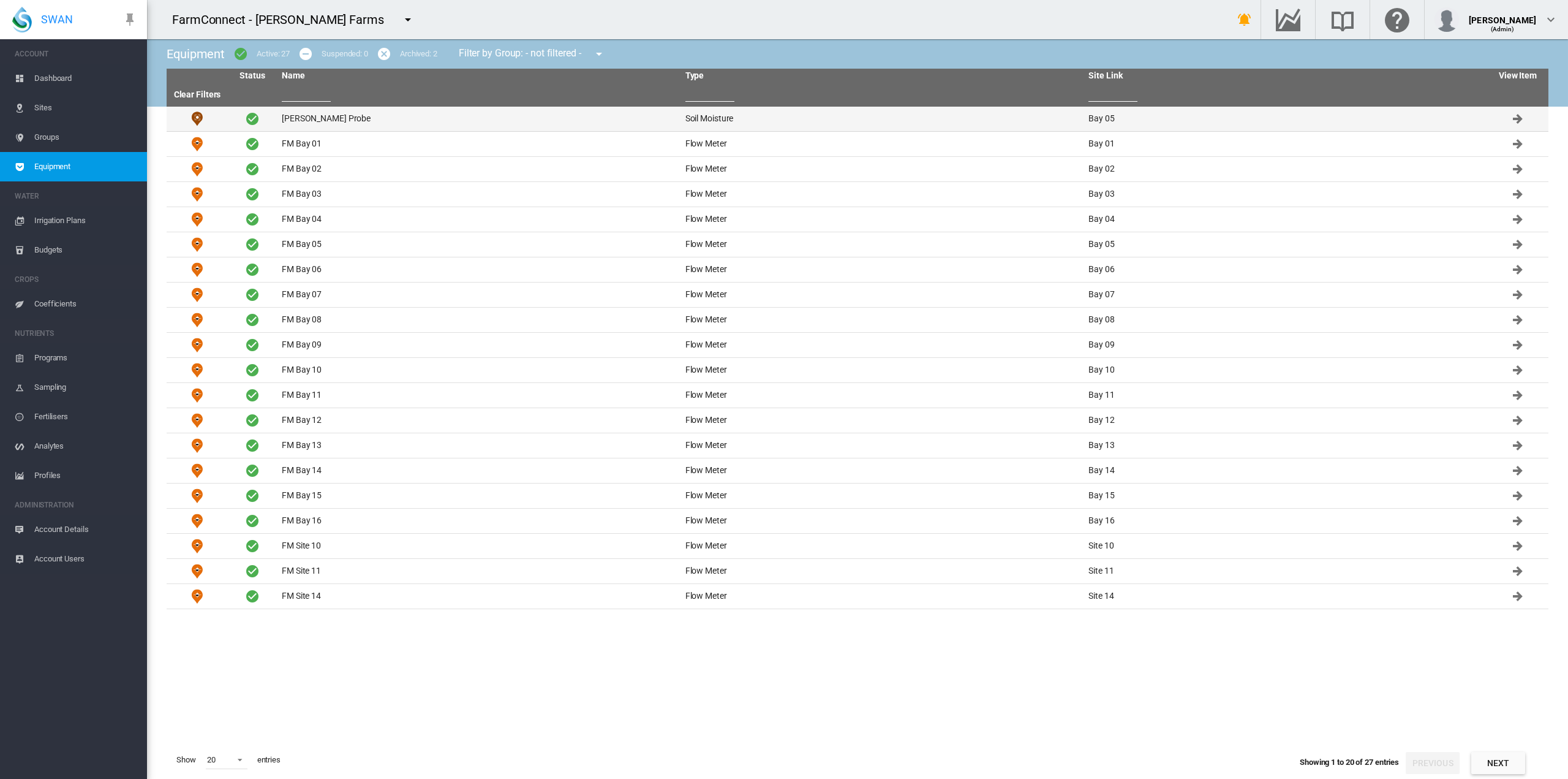
click at [313, 116] on td "[PERSON_NAME] Probe" at bounding box center [479, 119] width 404 height 25
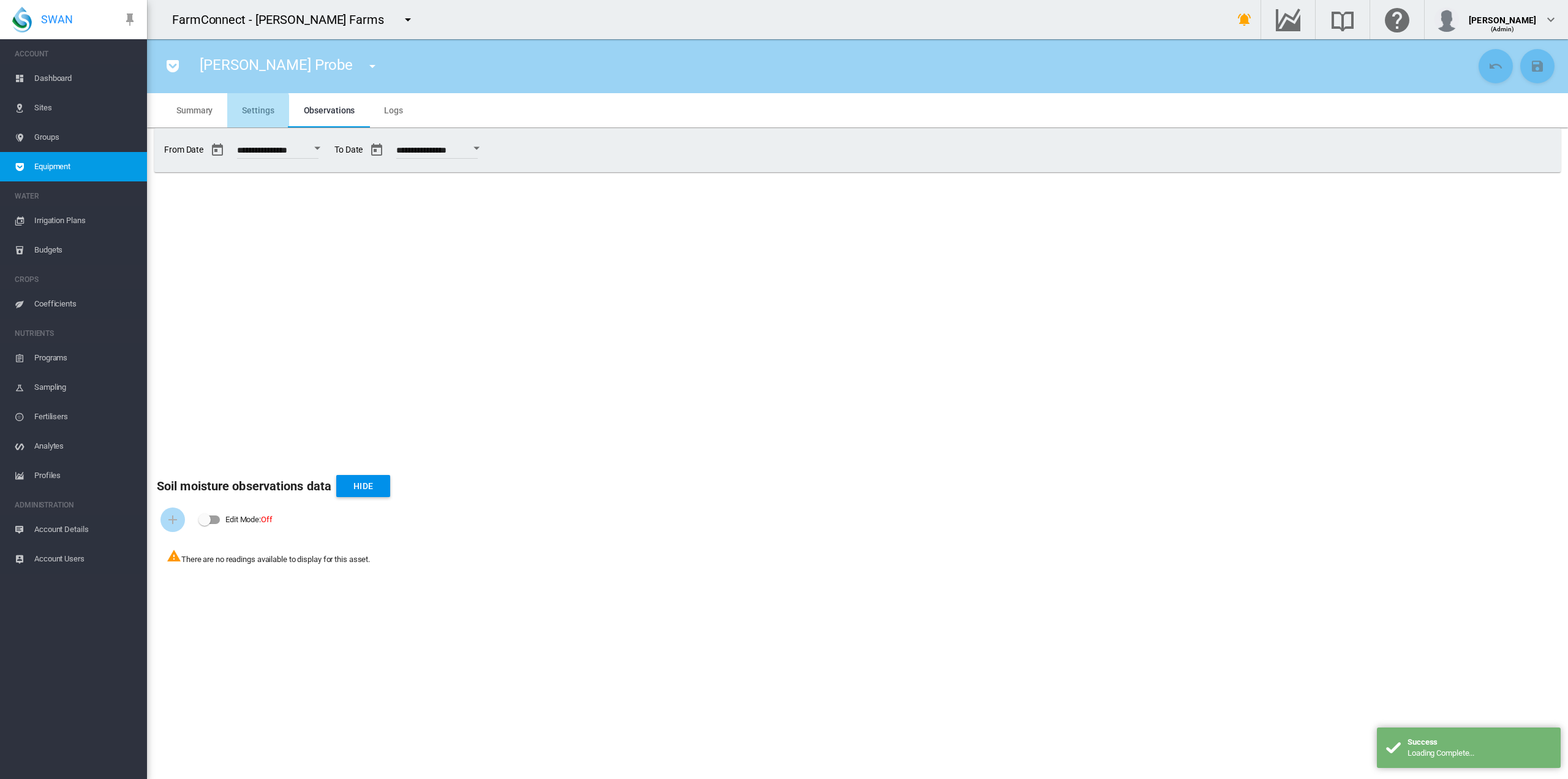
click at [252, 112] on span "Settings" at bounding box center [258, 110] width 32 height 10
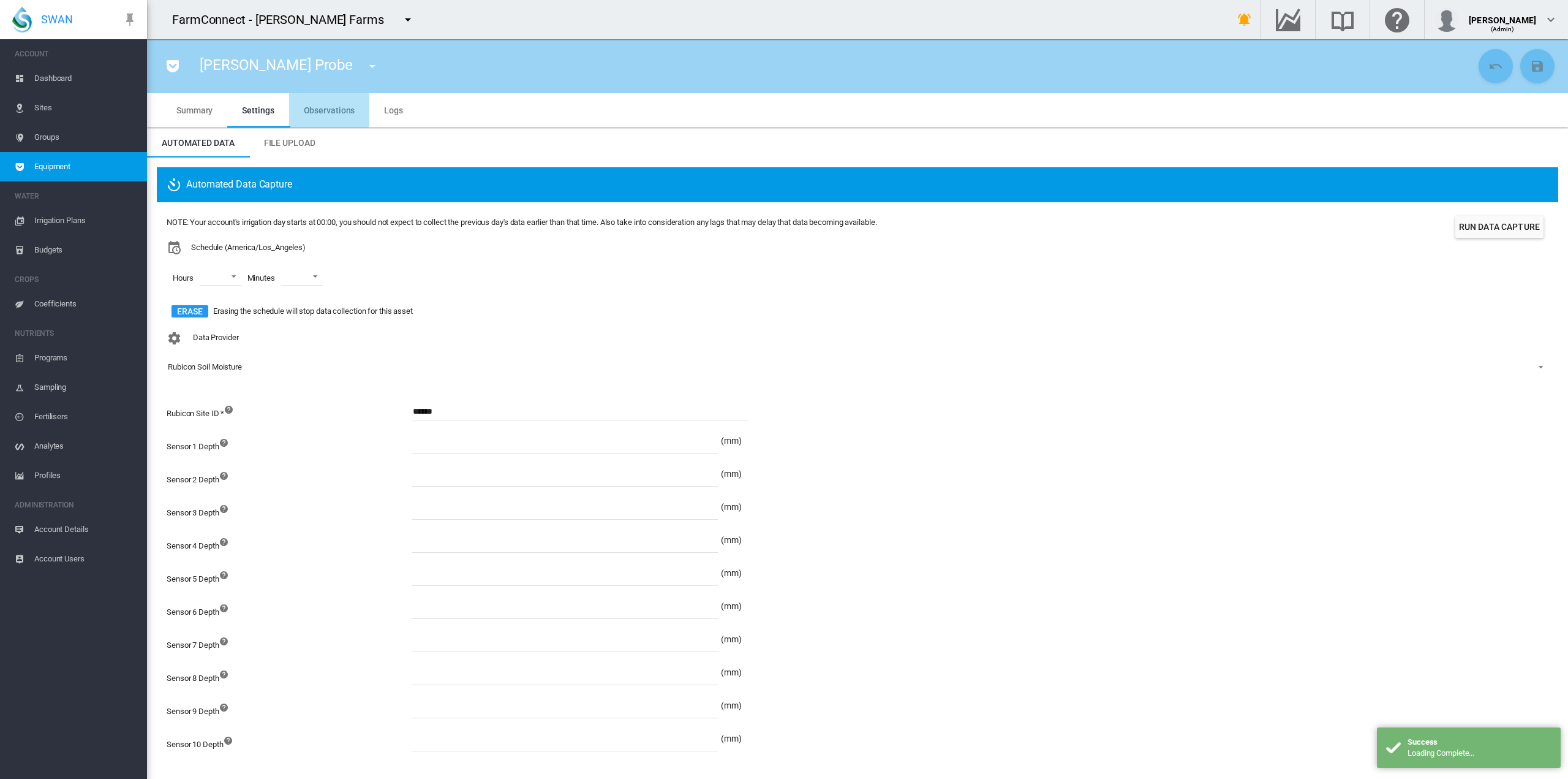
click at [325, 108] on span "Observations" at bounding box center [330, 110] width 51 height 10
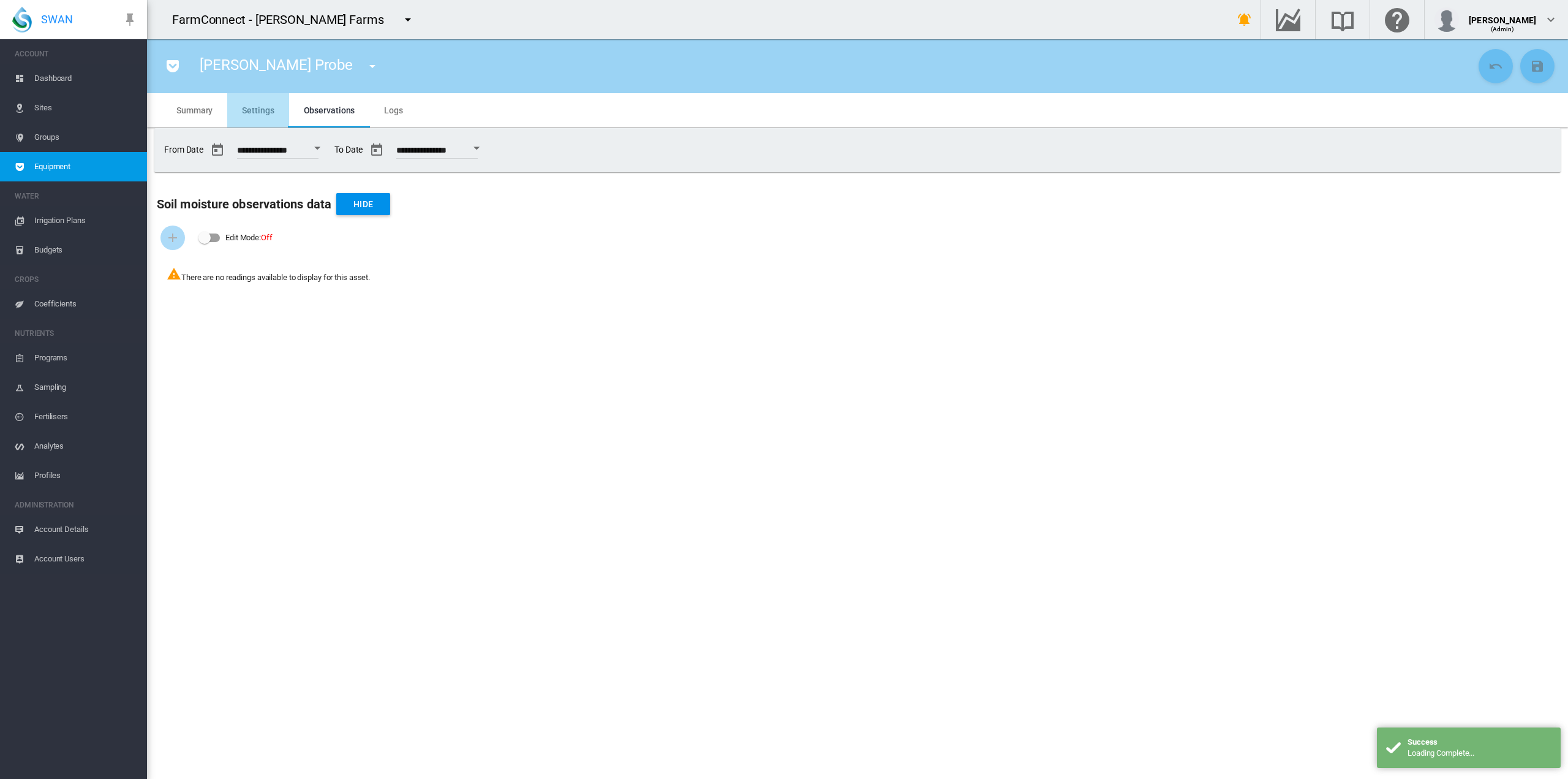
click at [258, 106] on span "Settings" at bounding box center [258, 110] width 32 height 10
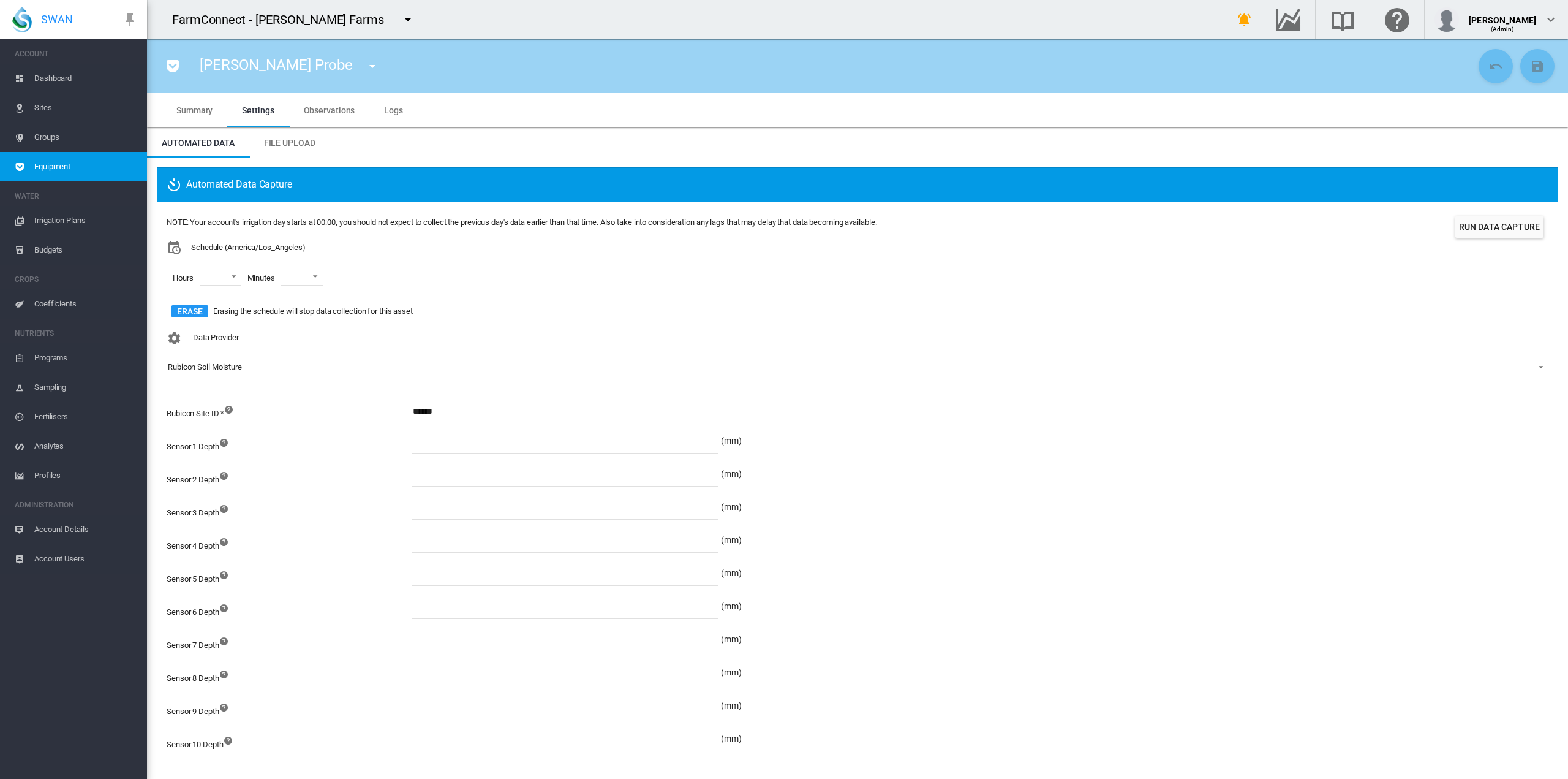
click at [60, 161] on span "Equipment" at bounding box center [86, 166] width 103 height 29
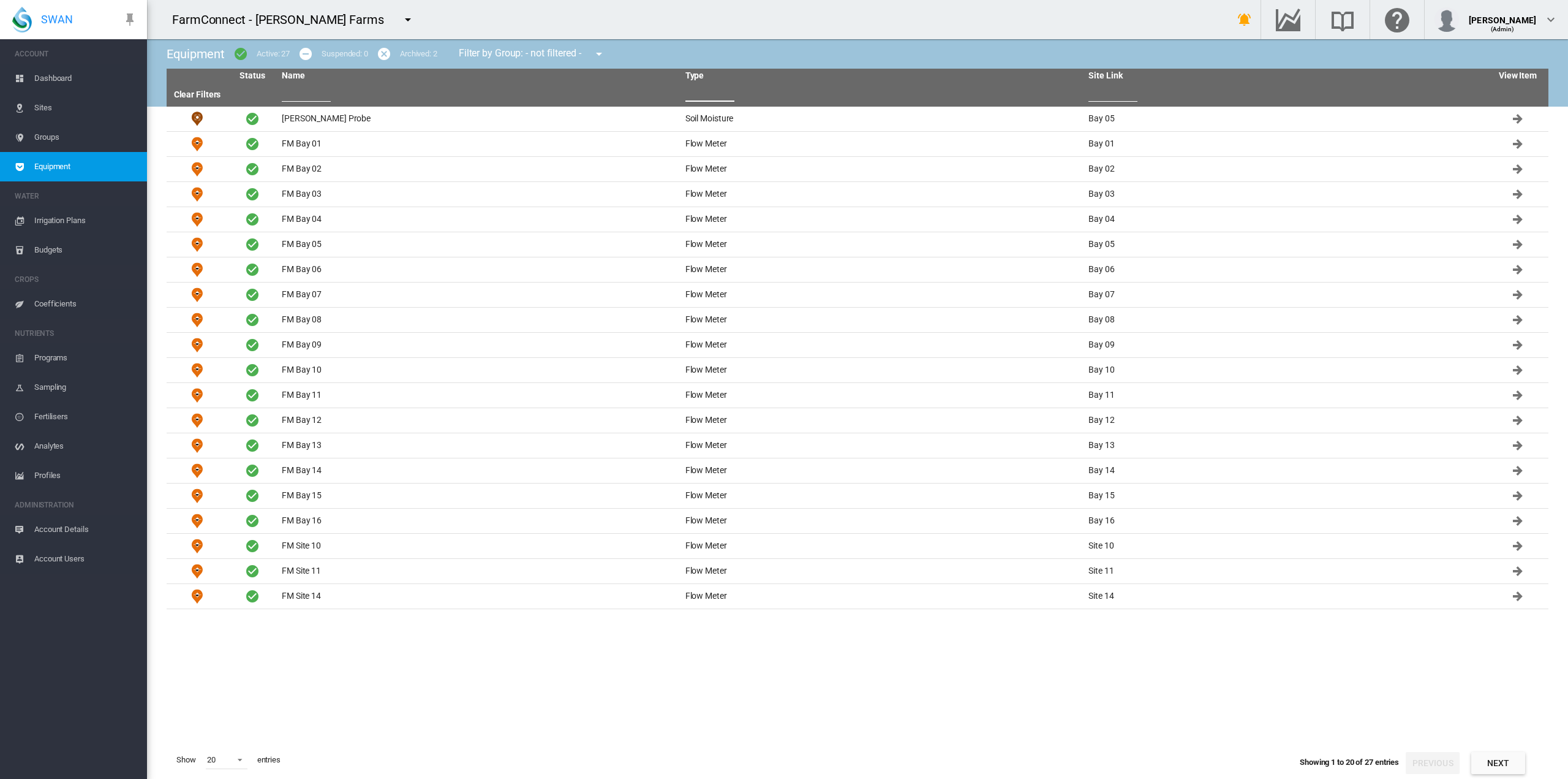
click at [690, 99] on input "text" at bounding box center [710, 92] width 49 height 18
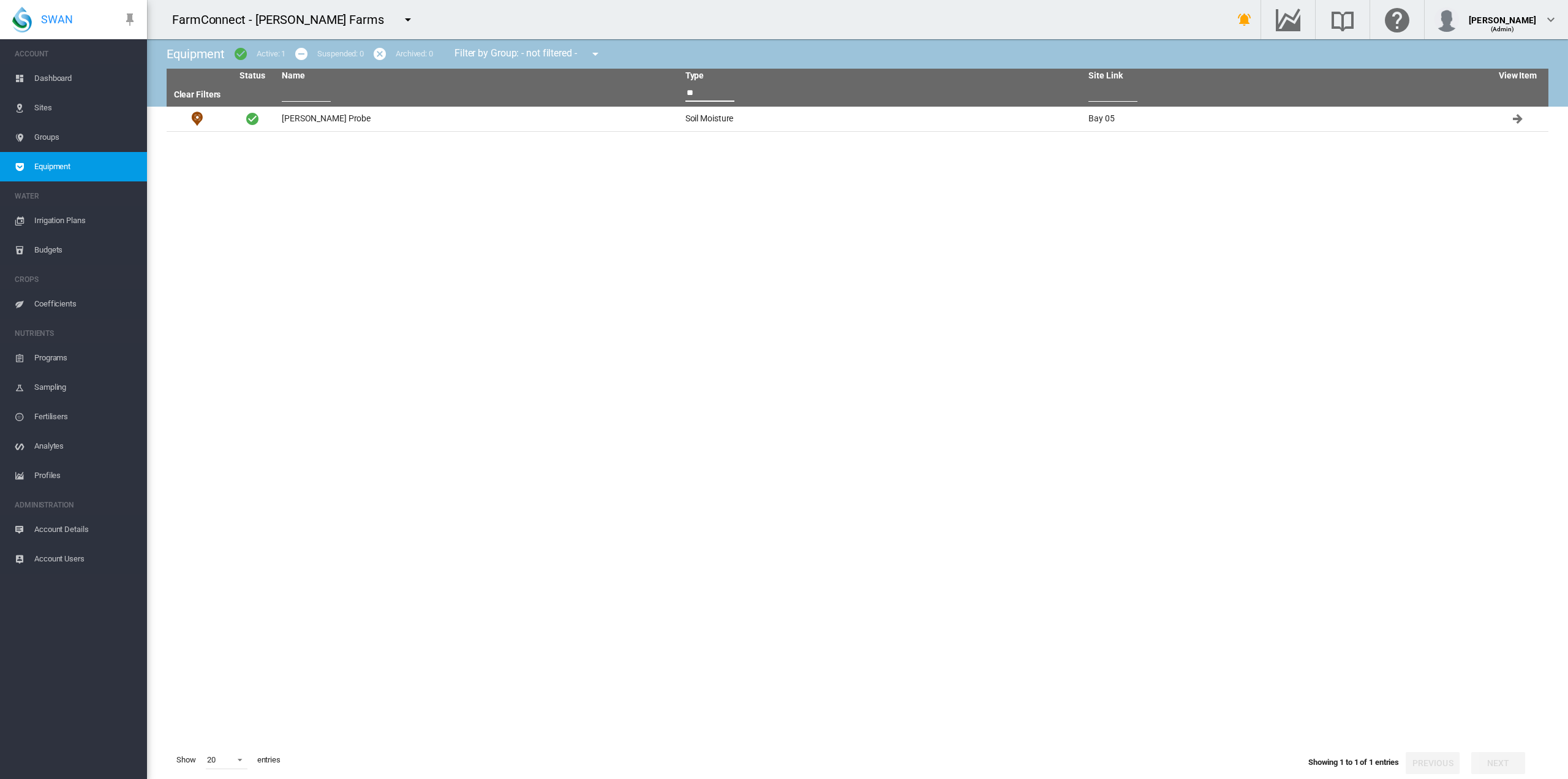
type input "*"
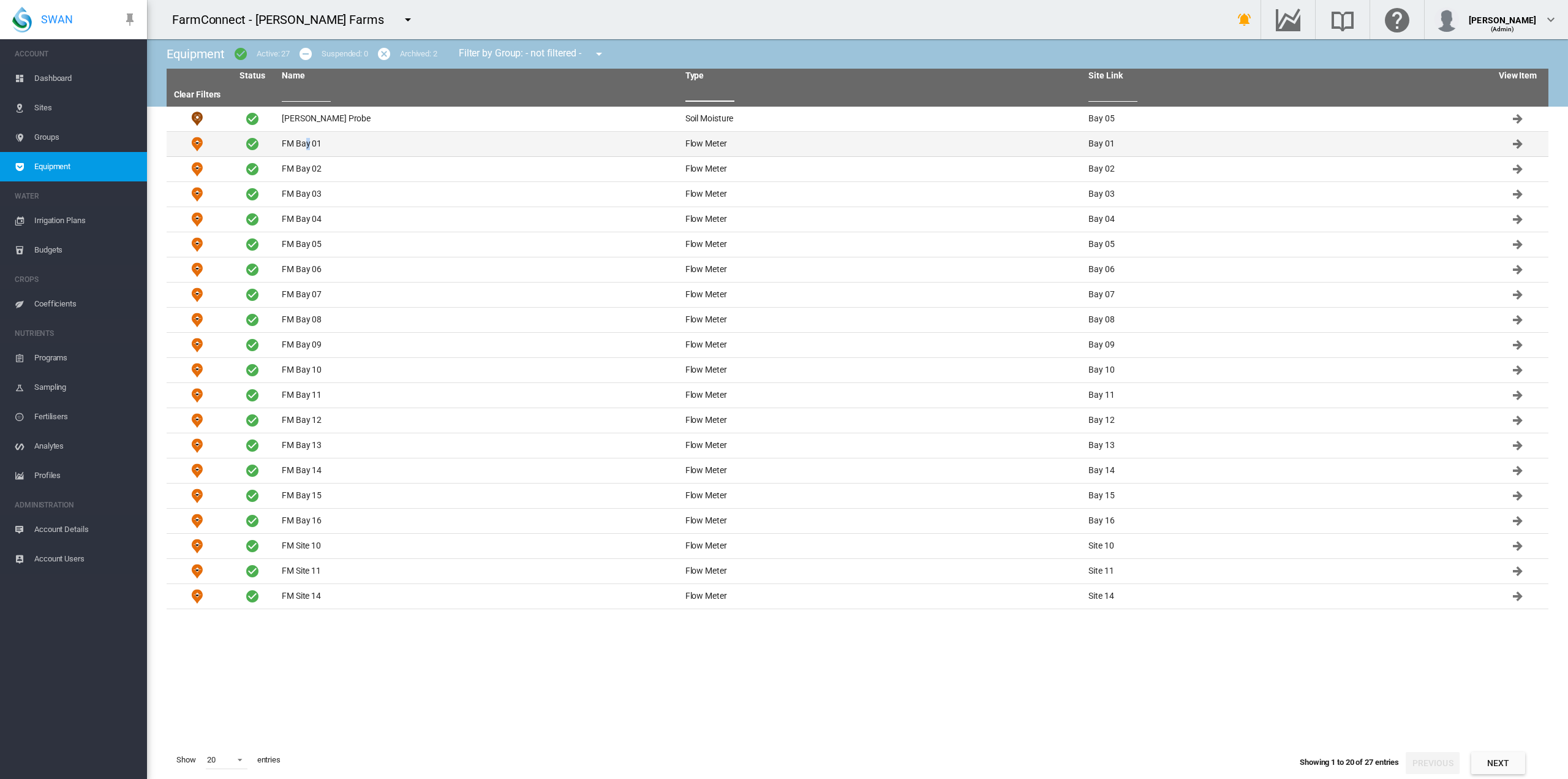
click at [307, 141] on td "FM Bay 01" at bounding box center [479, 143] width 404 height 25
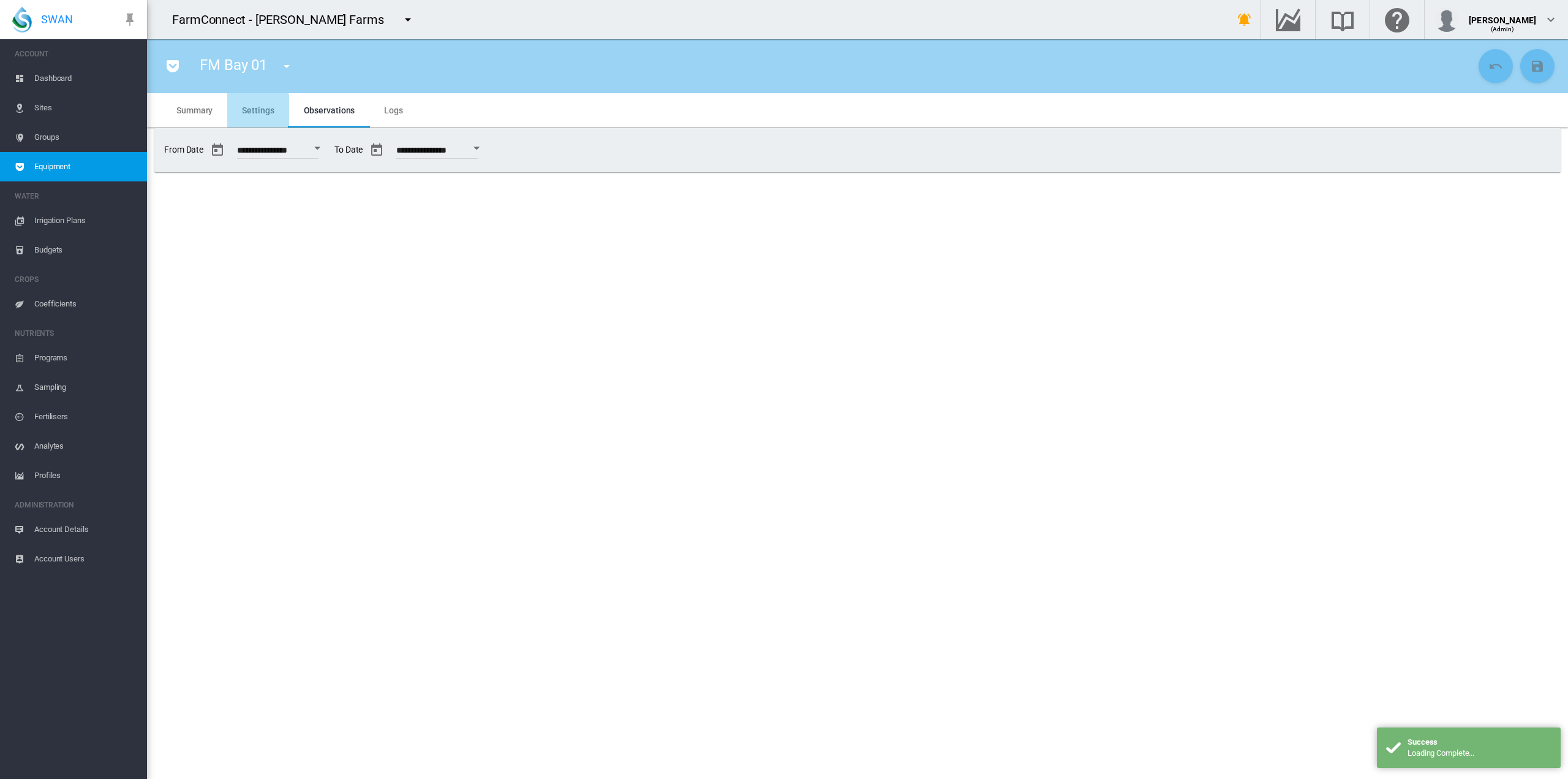
click at [248, 112] on span "Settings" at bounding box center [258, 110] width 32 height 10
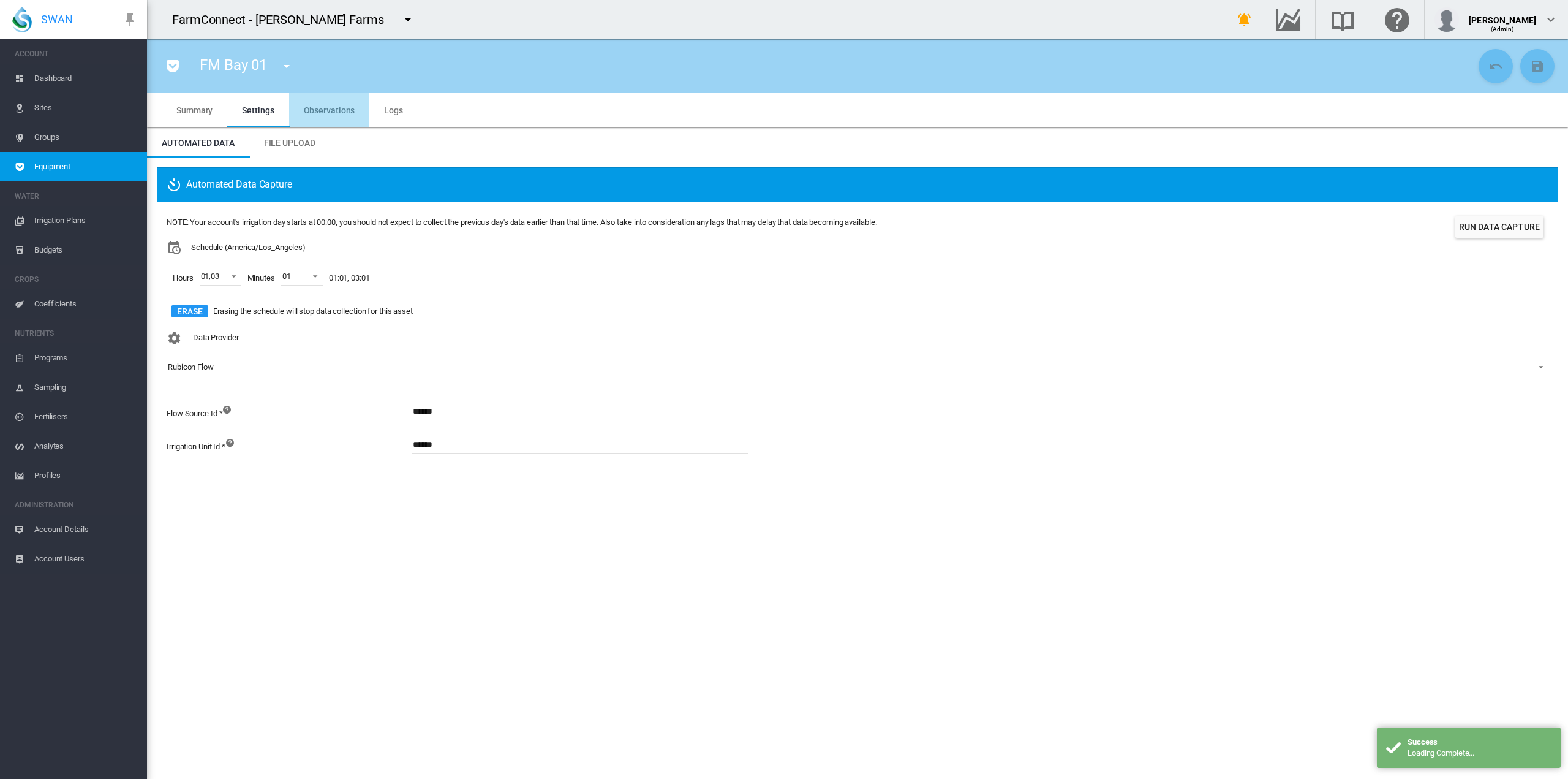
click at [338, 118] on md-tab-item "Observations" at bounding box center [330, 111] width 81 height 35
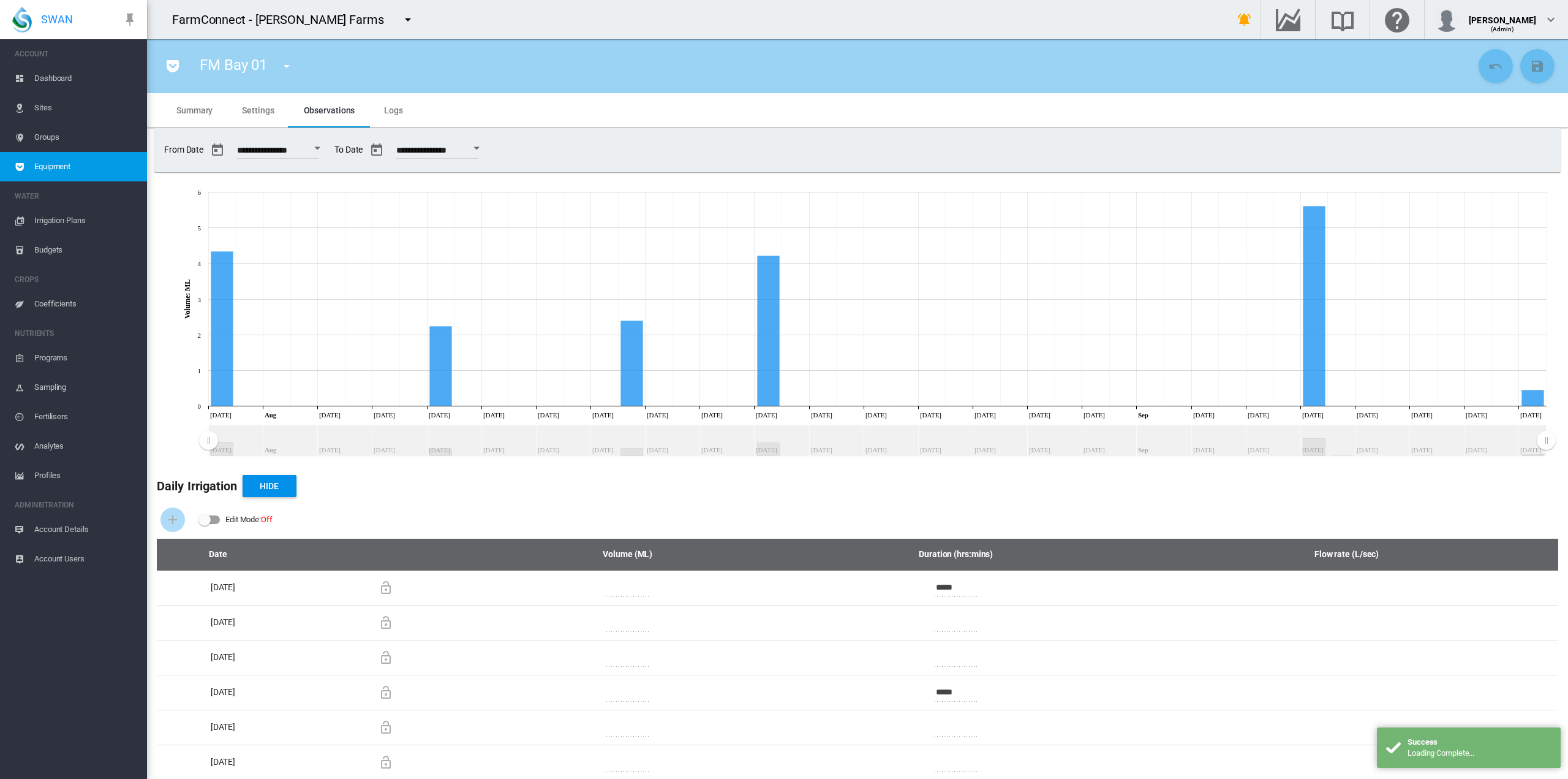
click at [63, 164] on span "Equipment" at bounding box center [86, 166] width 103 height 29
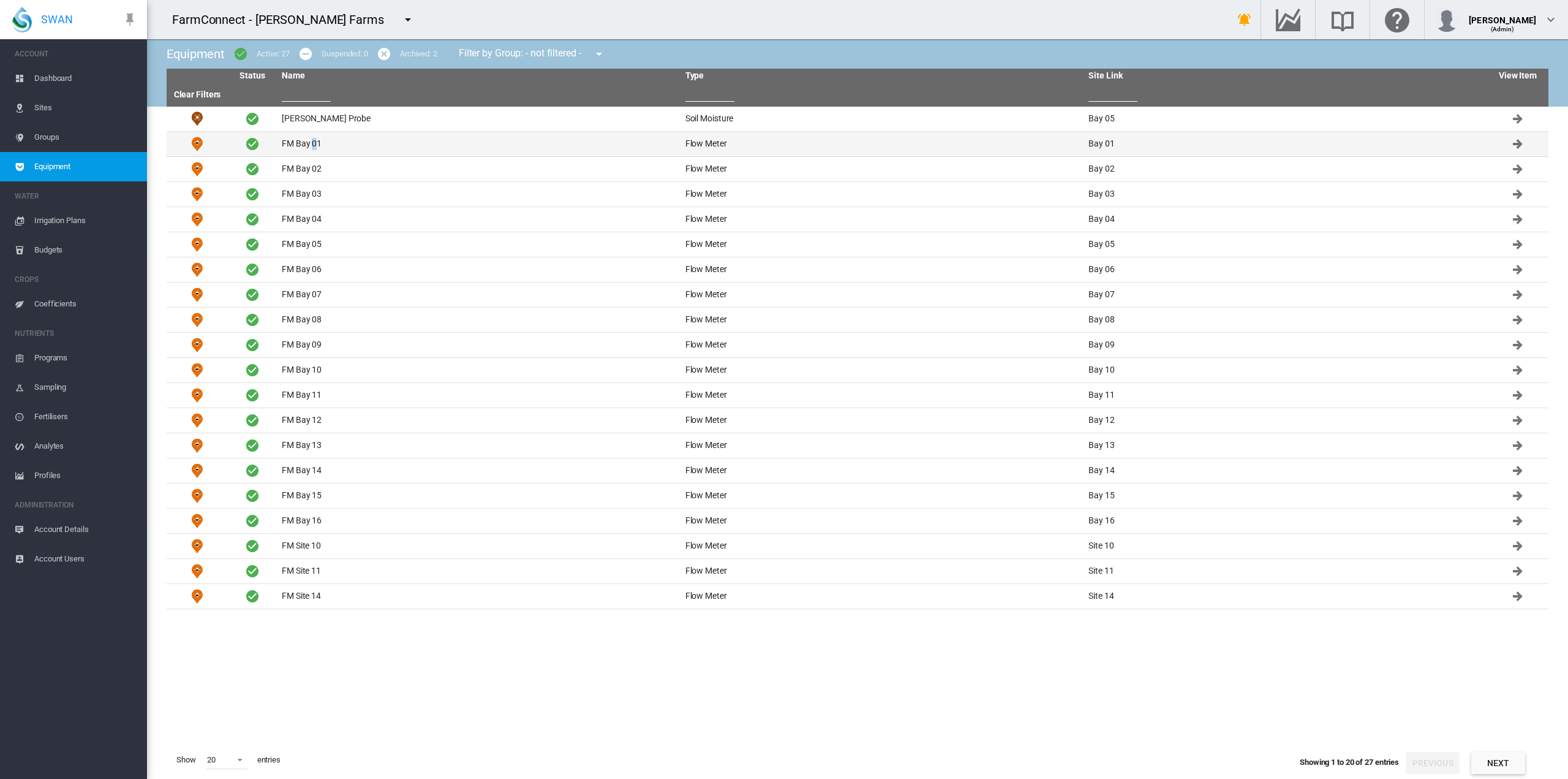
click at [313, 145] on td "FM Bay 01" at bounding box center [479, 143] width 404 height 25
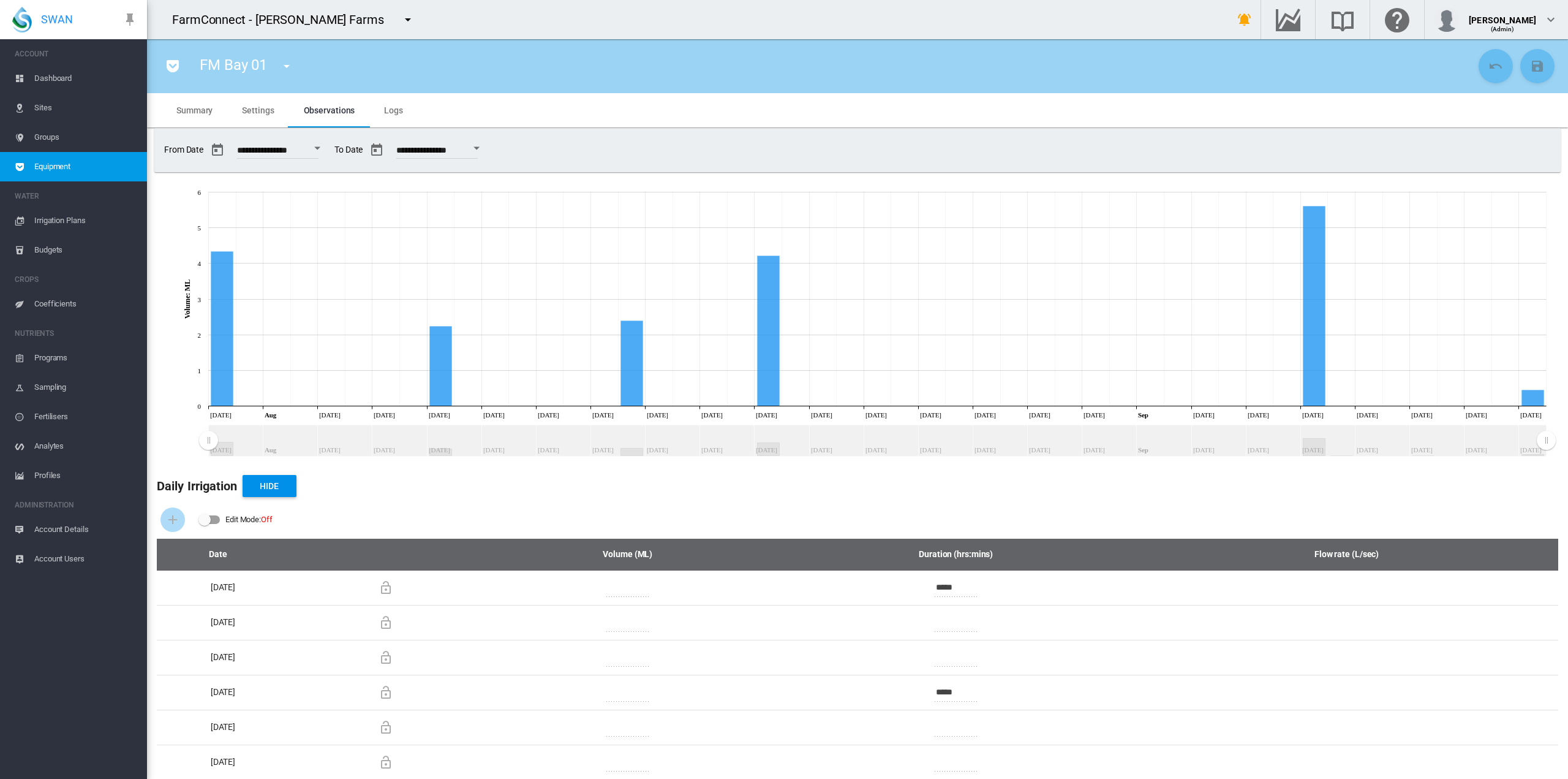
click at [401, 21] on md-icon "icon-menu-down" at bounding box center [408, 19] width 15 height 15
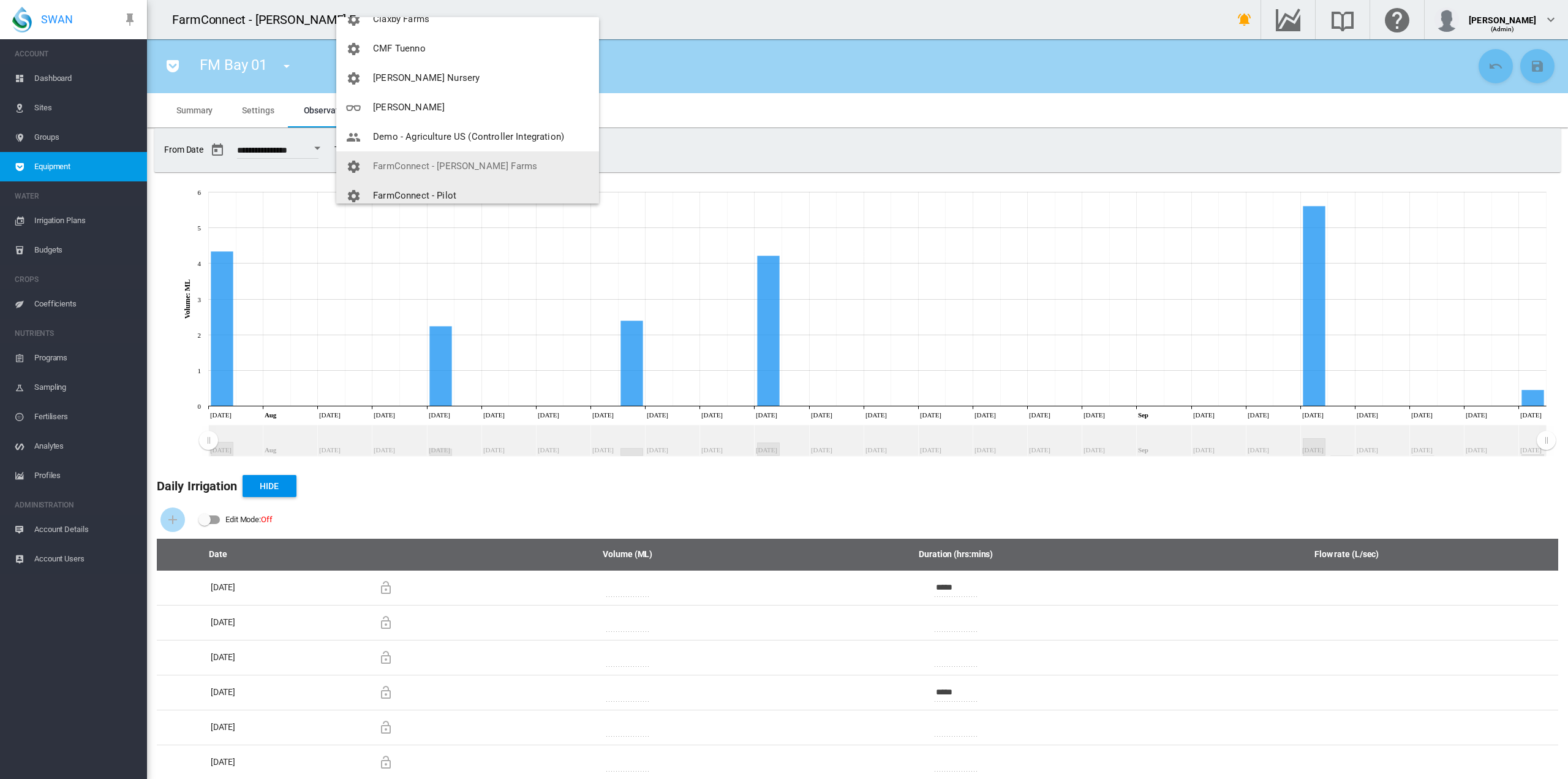
scroll to position [201, 0]
click at [440, 185] on span "FarmConnect - Pilot" at bounding box center [415, 189] width 83 height 11
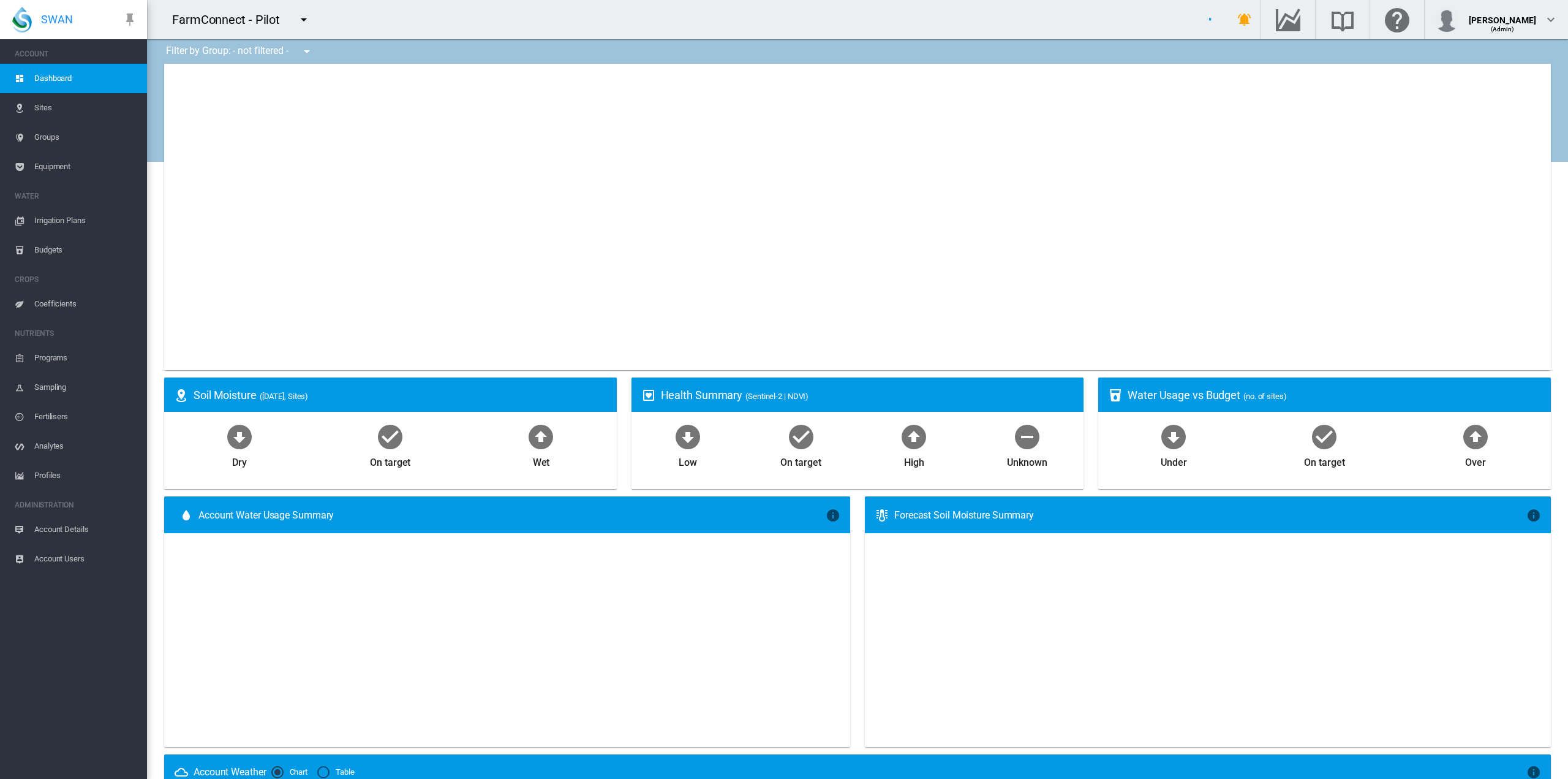
click at [44, 166] on span "Equipment" at bounding box center [86, 166] width 103 height 29
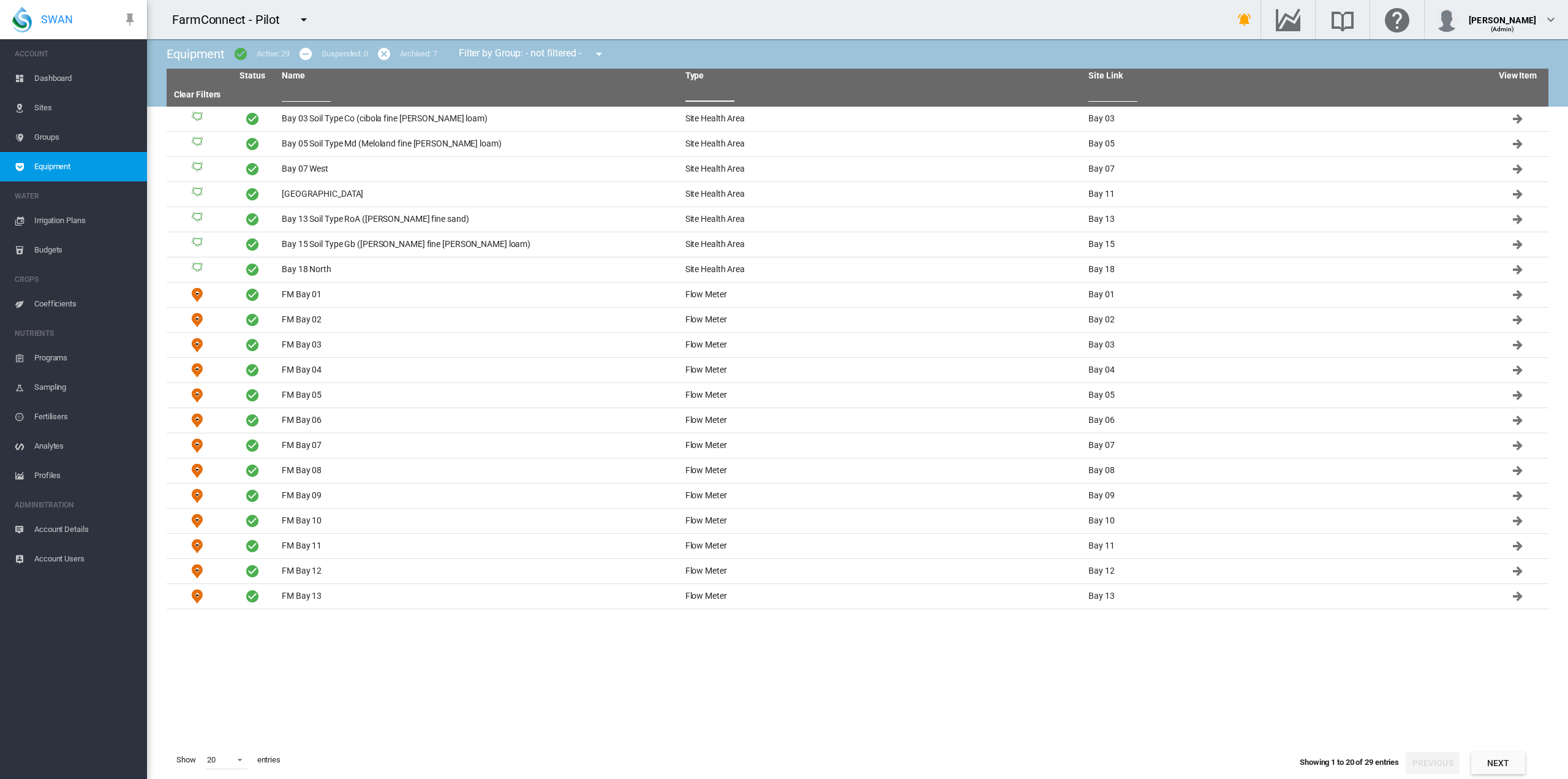
click at [723, 92] on input "text" at bounding box center [710, 92] width 49 height 18
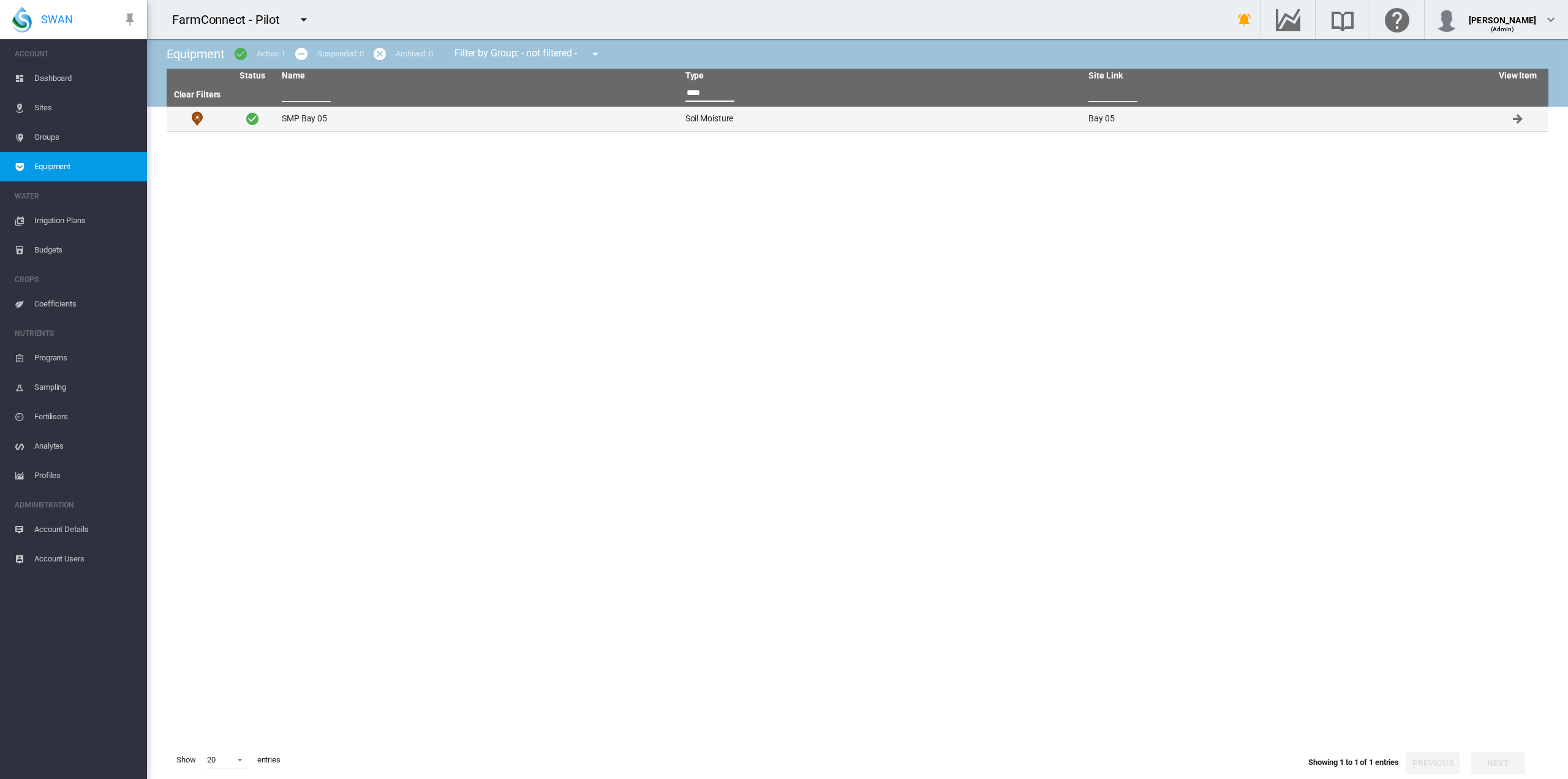
type input "****"
click at [287, 118] on td "SMP Bay 05" at bounding box center [479, 119] width 404 height 25
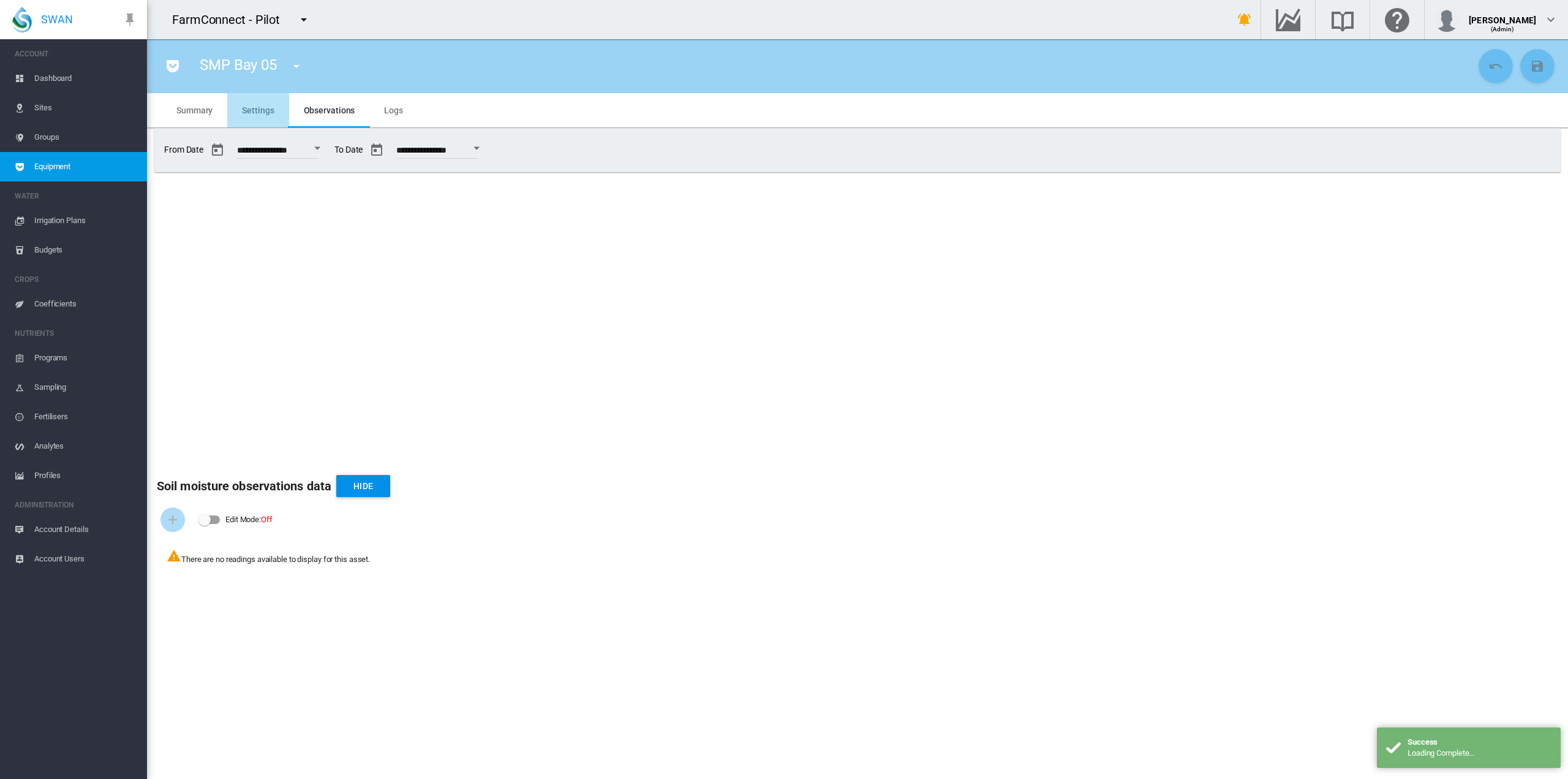
click at [263, 118] on md-tab-item "Settings" at bounding box center [258, 111] width 61 height 35
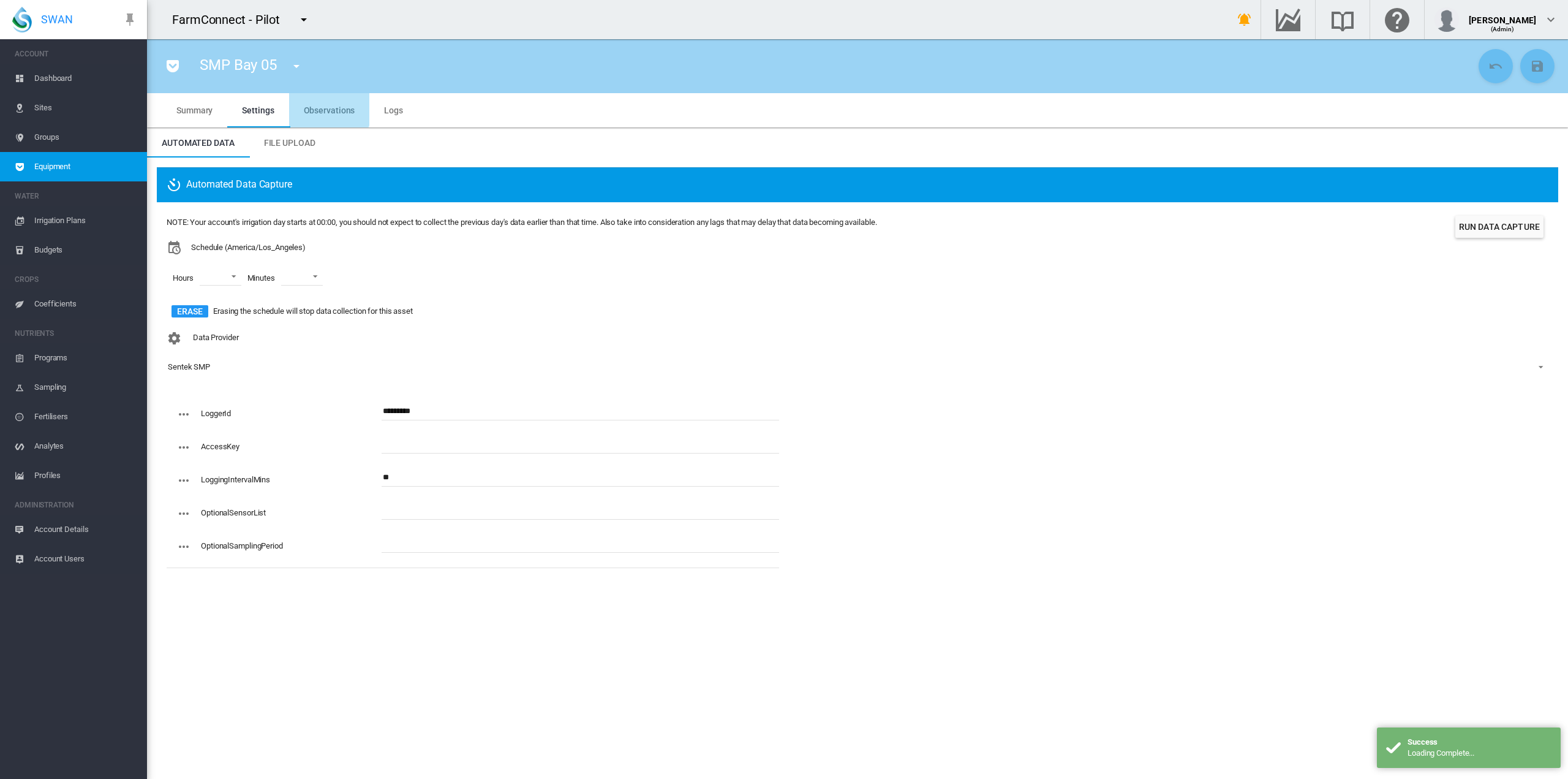
click at [324, 106] on span "Observations" at bounding box center [330, 110] width 51 height 10
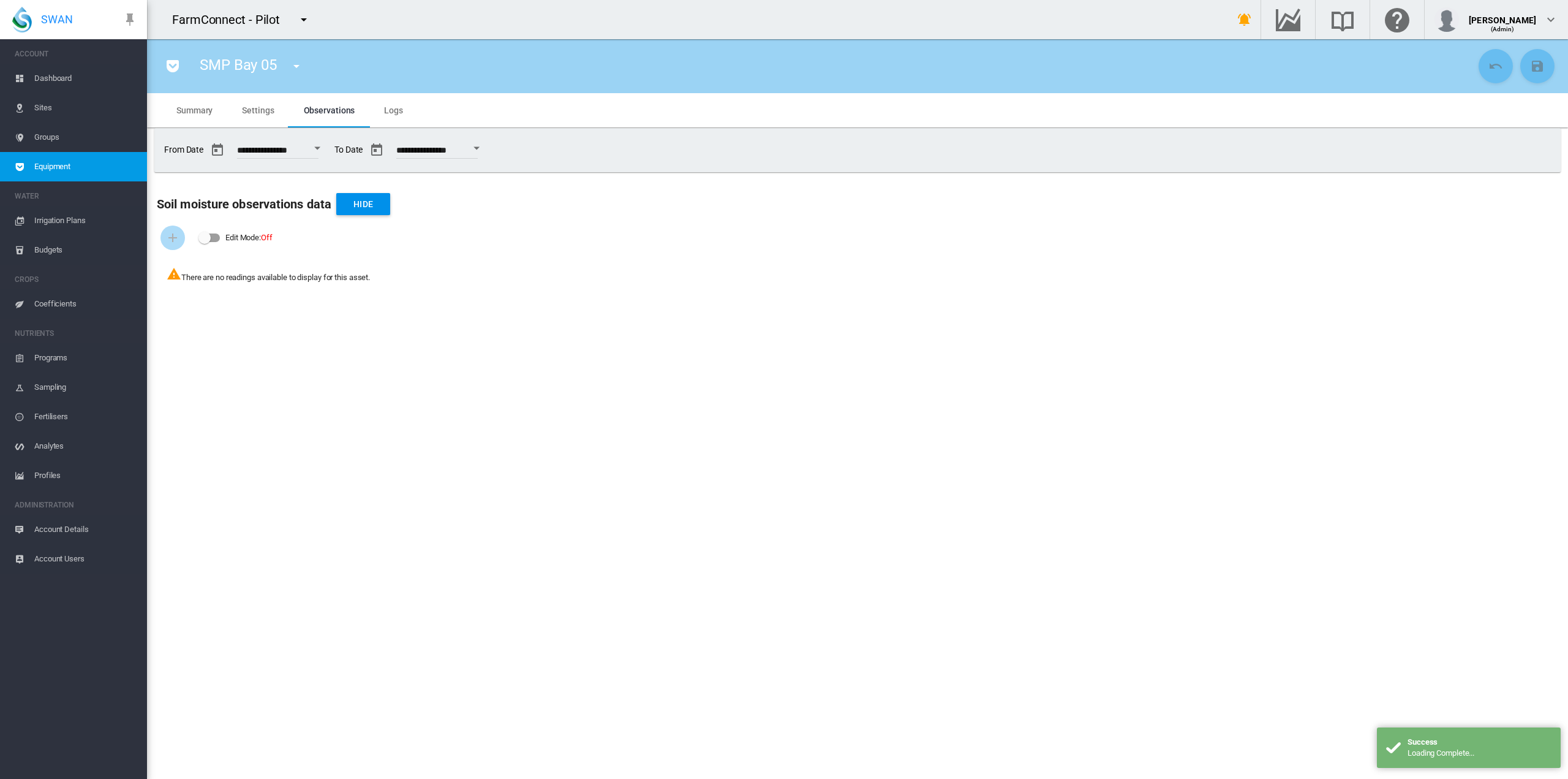
click at [57, 166] on span "Equipment" at bounding box center [86, 166] width 103 height 29
